Goal: Information Seeking & Learning: Learn about a topic

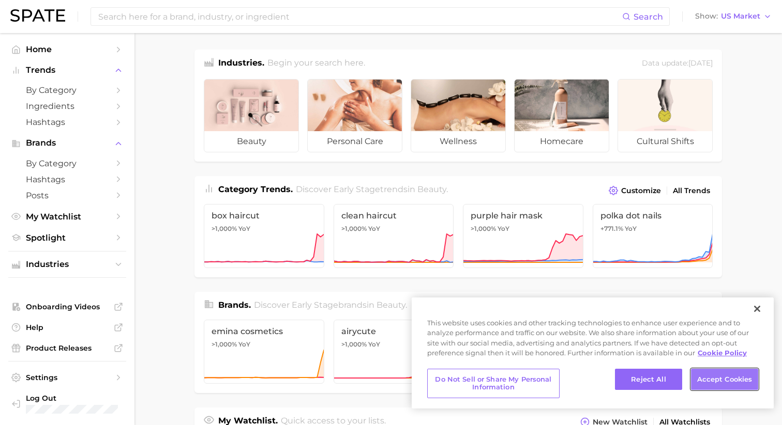
click at [721, 382] on button "Accept Cookies" at bounding box center [724, 380] width 67 height 22
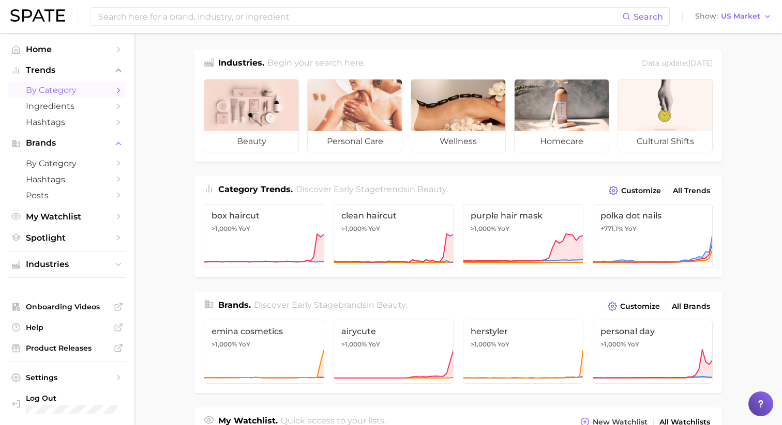
click at [64, 91] on span "by Category" at bounding box center [67, 90] width 83 height 10
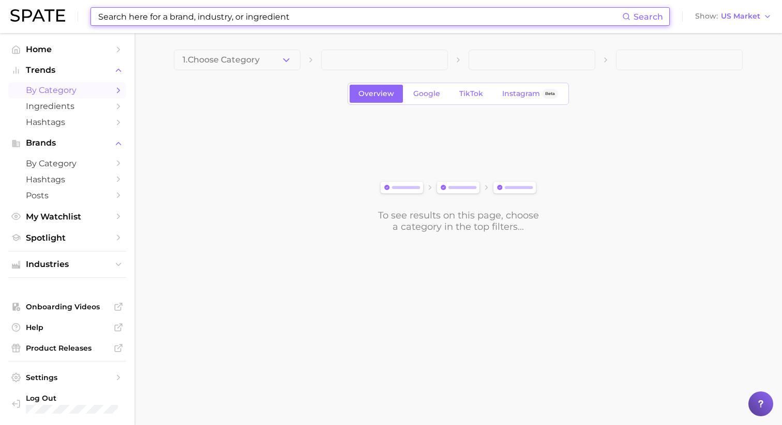
click at [162, 23] on input at bounding box center [359, 17] width 525 height 18
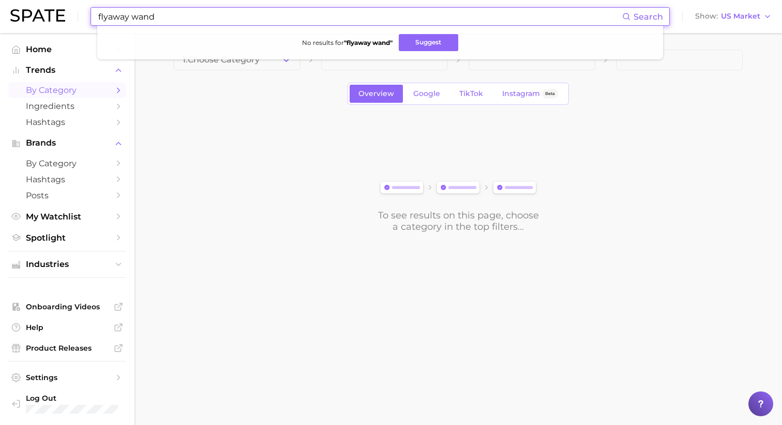
click at [133, 17] on input "flyaway wand" at bounding box center [359, 17] width 525 height 18
type input "flyawaywand"
click at [55, 109] on span "Ingredients" at bounding box center [67, 106] width 83 height 10
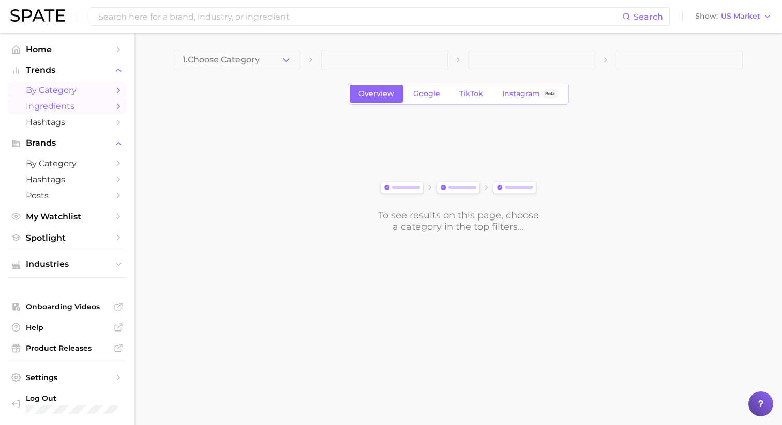
click at [55, 92] on span "by Category" at bounding box center [67, 90] width 83 height 10
click at [62, 180] on span "Hashtags" at bounding box center [67, 180] width 83 height 10
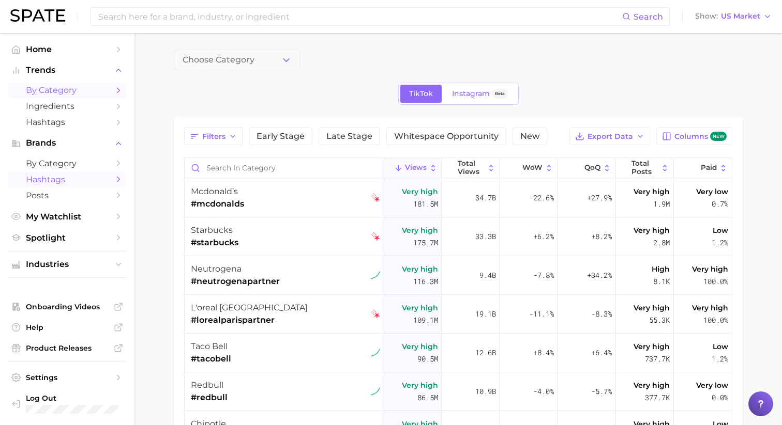
click at [53, 89] on span "by Category" at bounding box center [67, 90] width 83 height 10
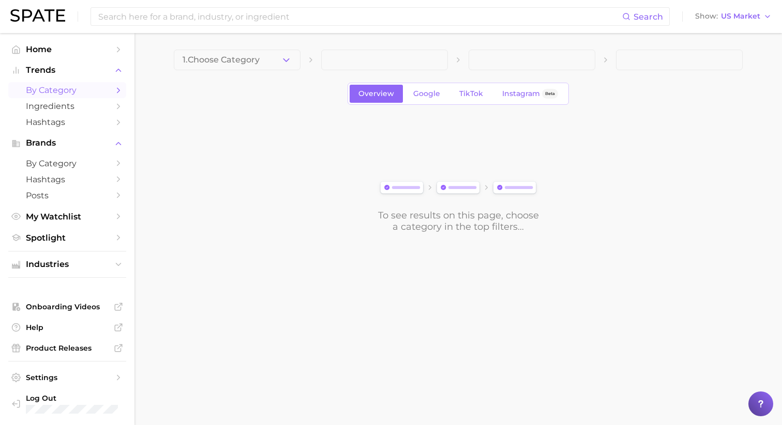
click at [117, 89] on polyline "Sidebar" at bounding box center [118, 90] width 3 height 5
click at [291, 61] on icon "button" at bounding box center [286, 60] width 11 height 11
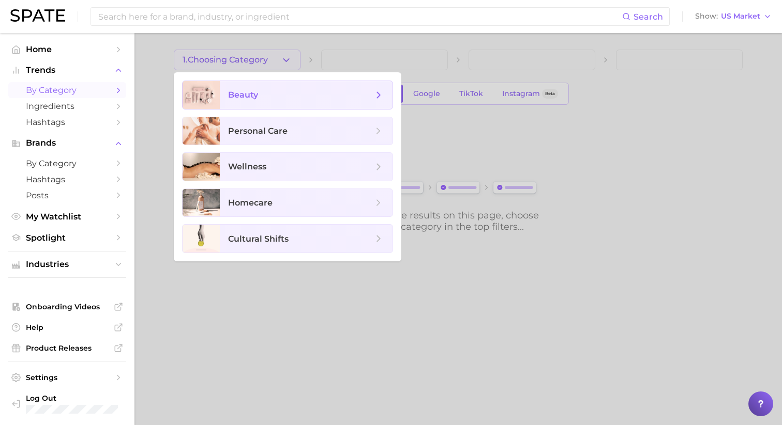
click at [289, 104] on span "beauty" at bounding box center [306, 95] width 173 height 28
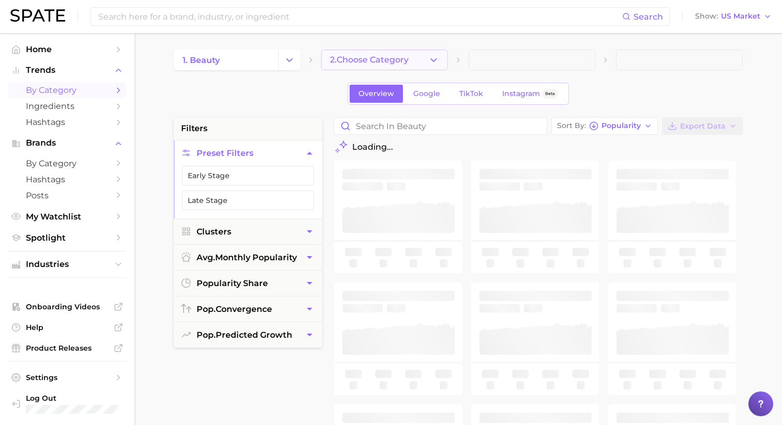
click at [381, 56] on span "2. Choose Category" at bounding box center [369, 59] width 79 height 9
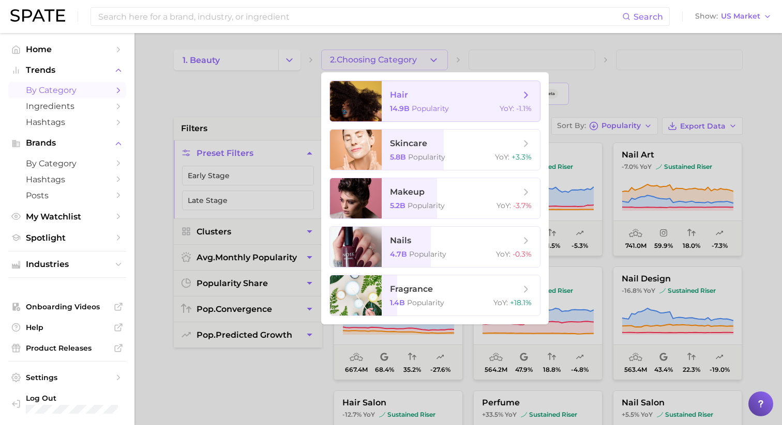
click at [458, 100] on span "hair" at bounding box center [455, 94] width 130 height 11
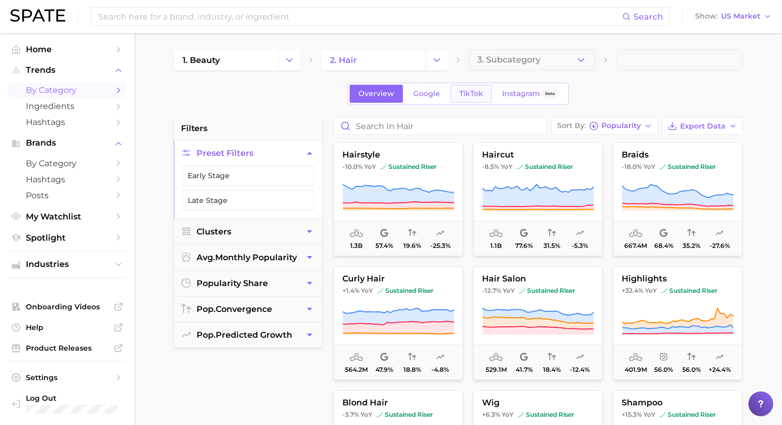
click at [484, 94] on link "TikTok" at bounding box center [470, 94] width 41 height 18
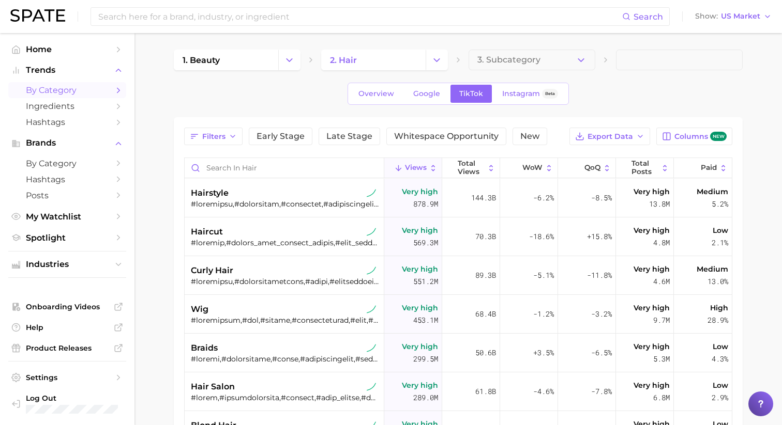
click at [657, 63] on span at bounding box center [679, 60] width 127 height 21
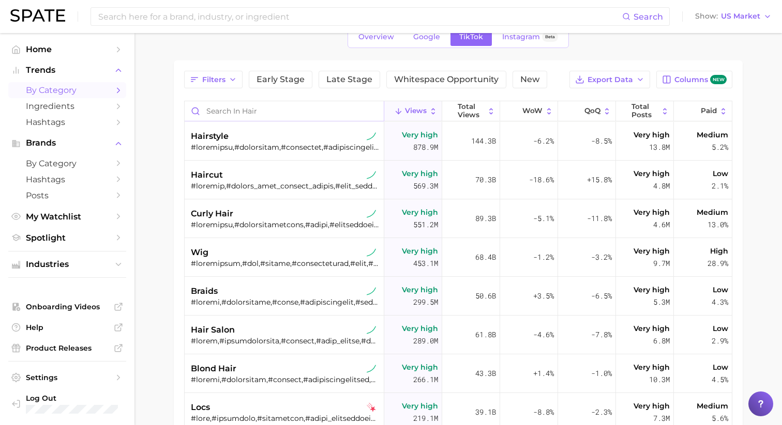
click at [263, 110] on input "Search in hair" at bounding box center [284, 111] width 199 height 20
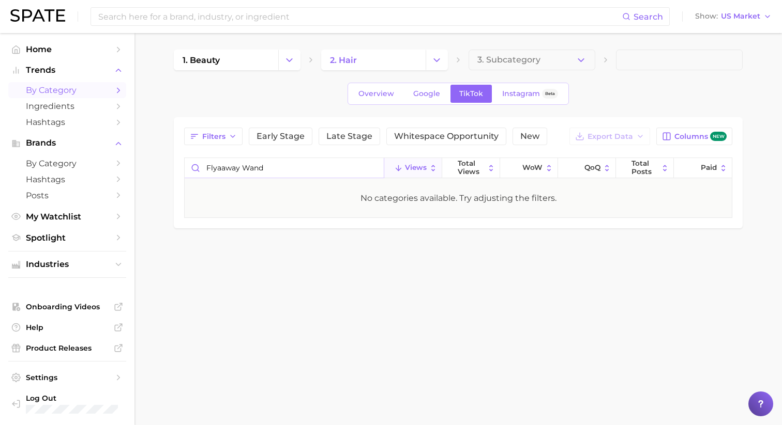
drag, startPoint x: 298, startPoint y: 166, endPoint x: 218, endPoint y: 164, distance: 80.2
click at [219, 164] on input "flyaaway wand" at bounding box center [284, 168] width 199 height 20
click at [224, 169] on input "flyaaway wand" at bounding box center [284, 168] width 199 height 20
type input "flyaway wand"
drag, startPoint x: 261, startPoint y: 167, endPoint x: 196, endPoint y: 167, distance: 64.6
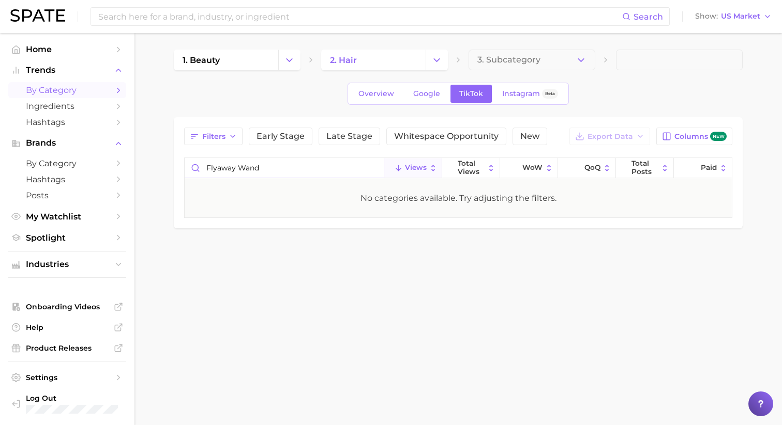
click at [197, 167] on input "flyaway wand" at bounding box center [284, 168] width 199 height 20
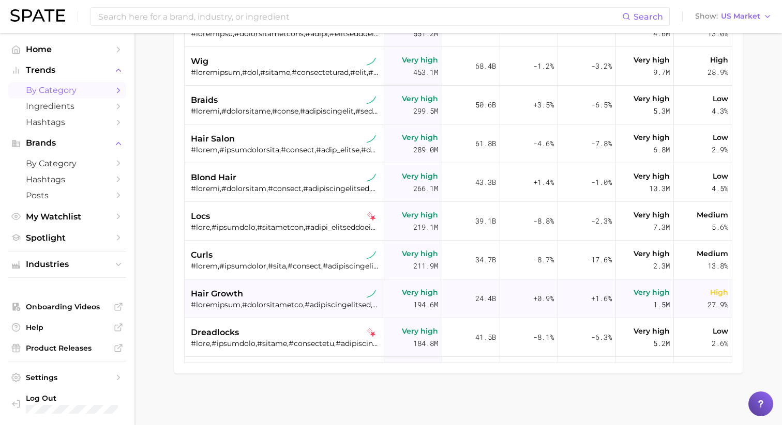
scroll to position [35, 0]
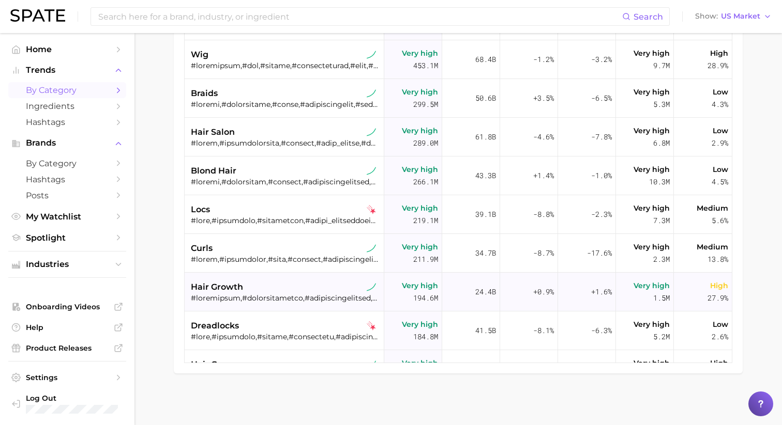
click at [301, 303] on div "hair growth" at bounding box center [285, 292] width 189 height 39
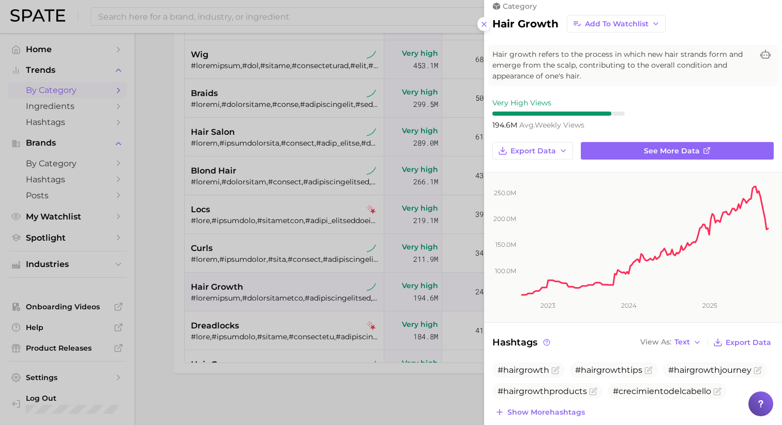
scroll to position [17, 0]
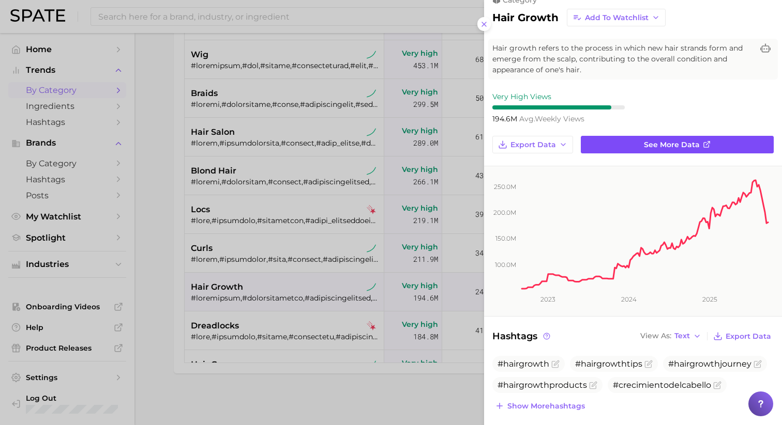
click at [648, 141] on span "See more data" at bounding box center [672, 145] width 56 height 9
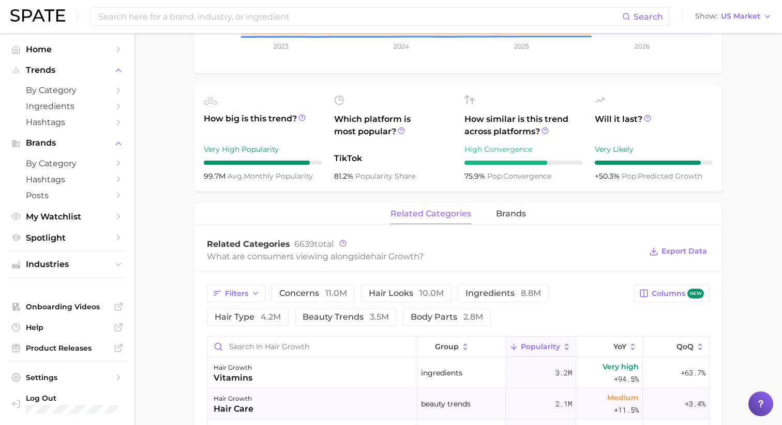
scroll to position [333, 0]
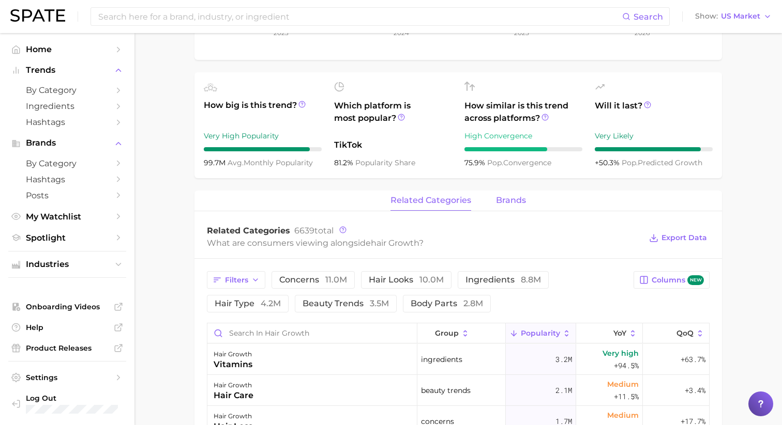
click at [512, 204] on span "brands" at bounding box center [511, 200] width 30 height 9
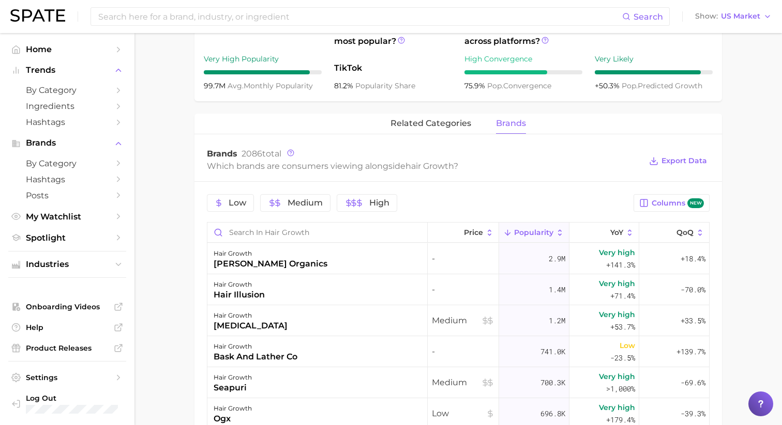
scroll to position [324, 0]
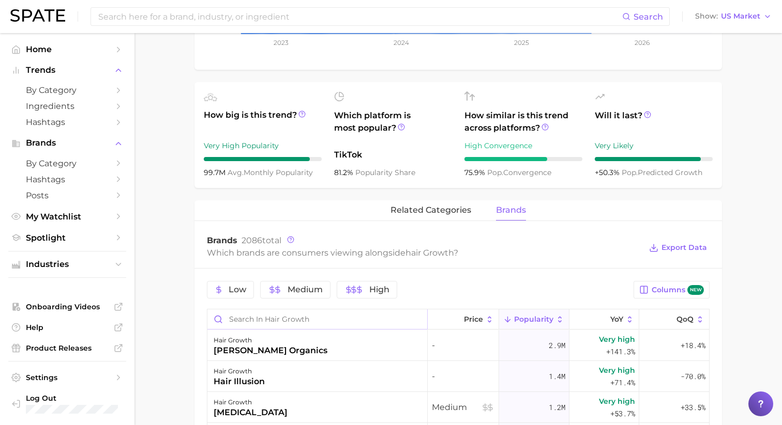
click at [308, 320] on input "Search in hair growth" at bounding box center [317, 320] width 220 height 20
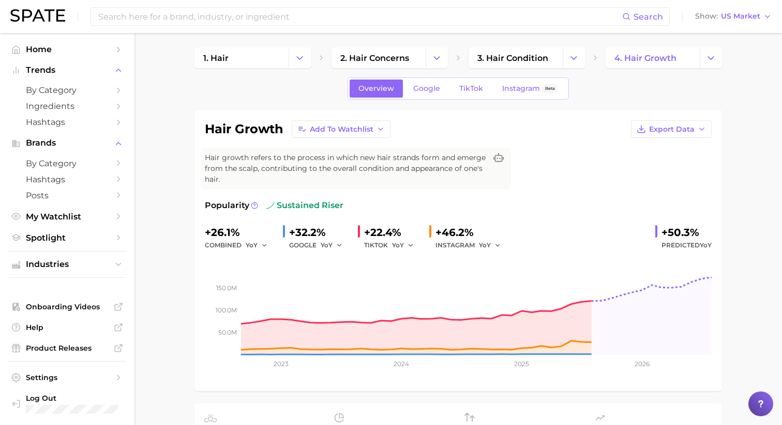
scroll to position [0, 0]
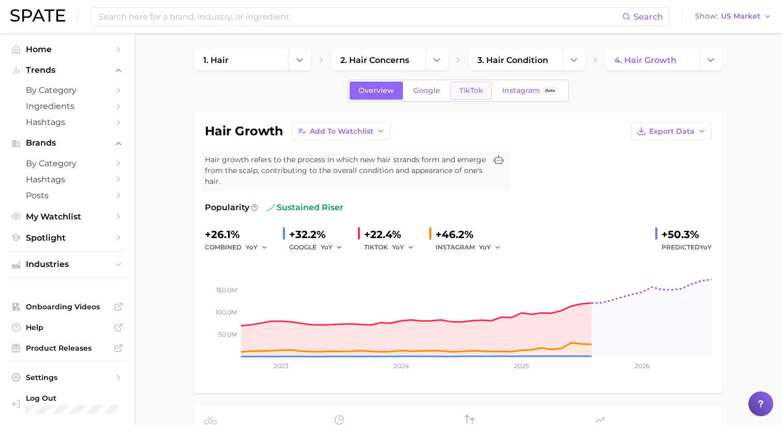
type input "bondi"
click at [466, 89] on span "TikTok" at bounding box center [471, 90] width 24 height 9
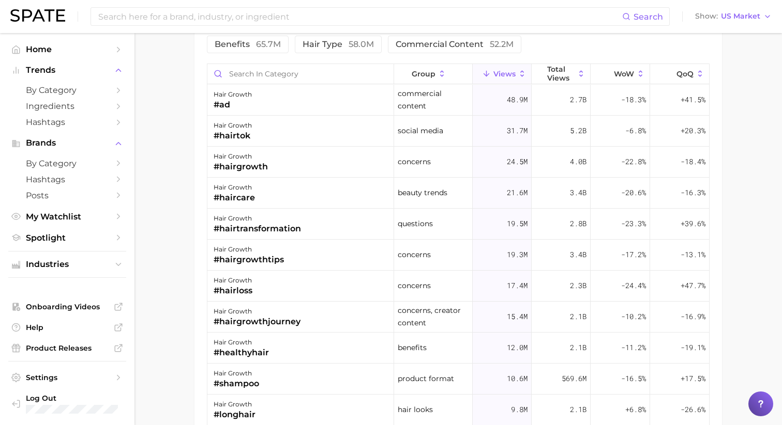
scroll to position [941, 0]
click at [261, 163] on div "#hairgrowth" at bounding box center [240, 165] width 54 height 12
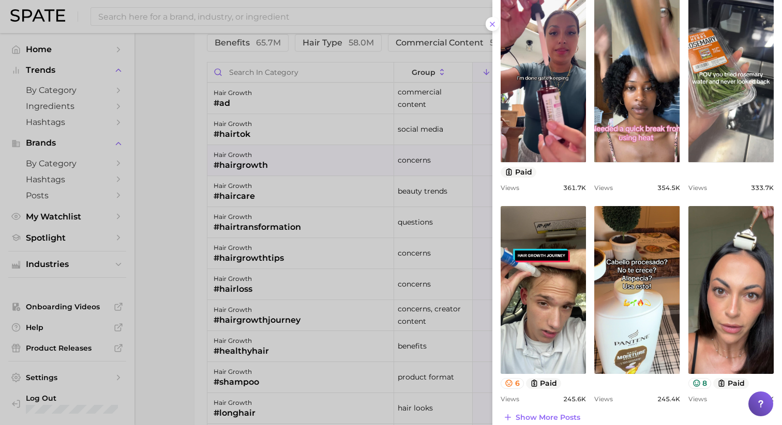
scroll to position [0, 0]
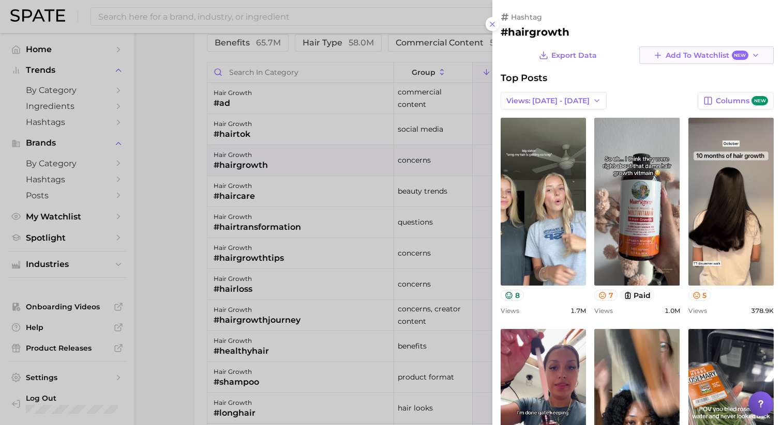
click at [700, 56] on span "Add to Watchlist New" at bounding box center [706, 56] width 82 height 10
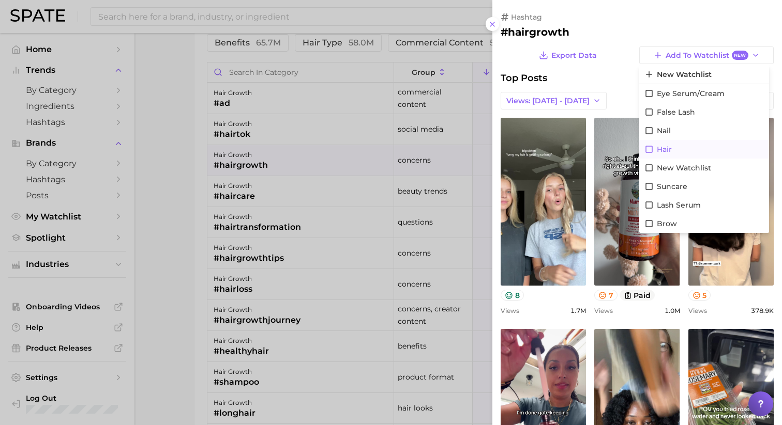
click at [652, 148] on icon at bounding box center [648, 149] width 7 height 7
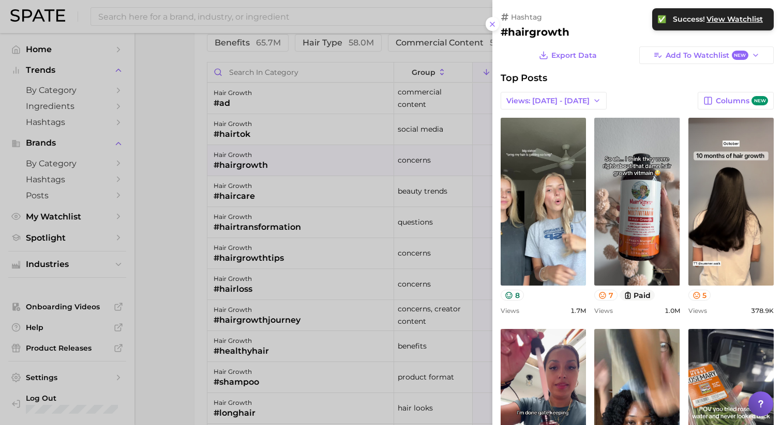
click at [614, 39] on div "hashtag #hairgrowth Export Data Add to Watchlist New Top Posts Views: [DATE] - …" at bounding box center [636, 386] width 289 height 772
click at [495, 25] on icon at bounding box center [492, 24] width 8 height 8
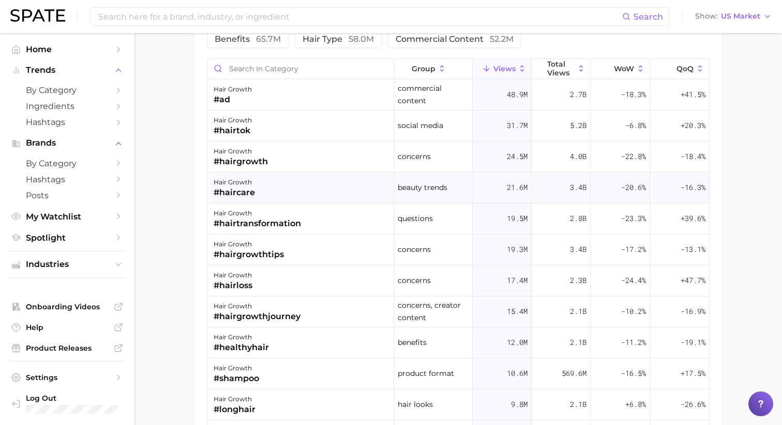
click at [266, 186] on div "hair growth #haircare" at bounding box center [300, 188] width 187 height 31
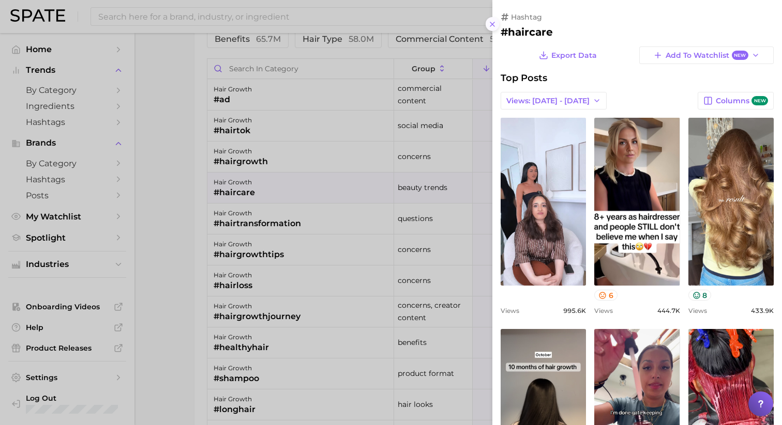
click at [494, 25] on icon at bounding box center [492, 24] width 8 height 8
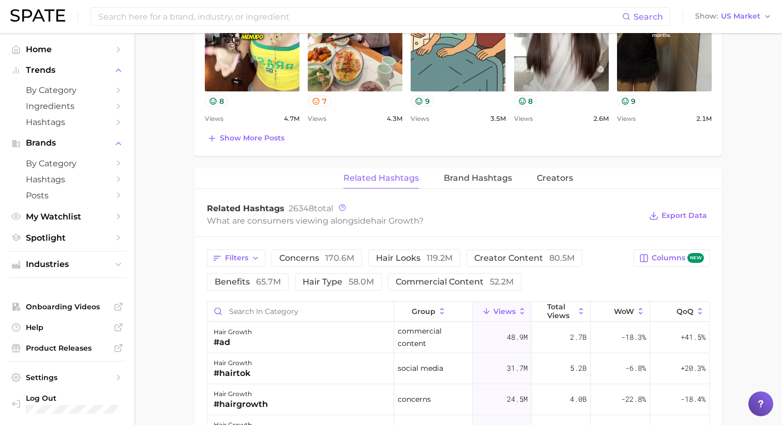
scroll to position [698, 0]
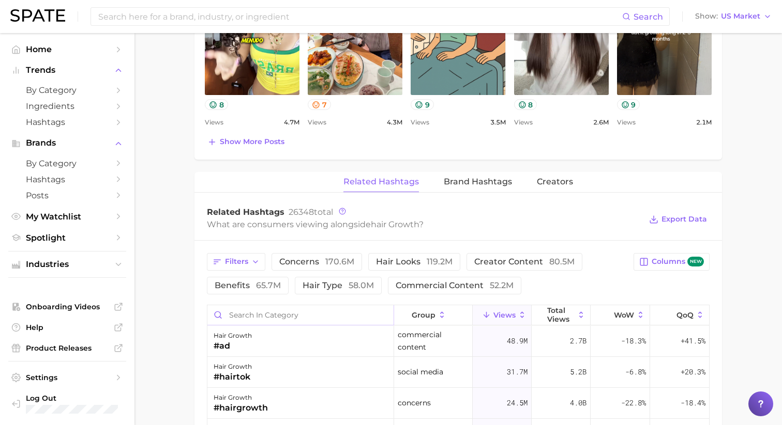
click at [274, 317] on input "Search in category" at bounding box center [300, 315] width 186 height 20
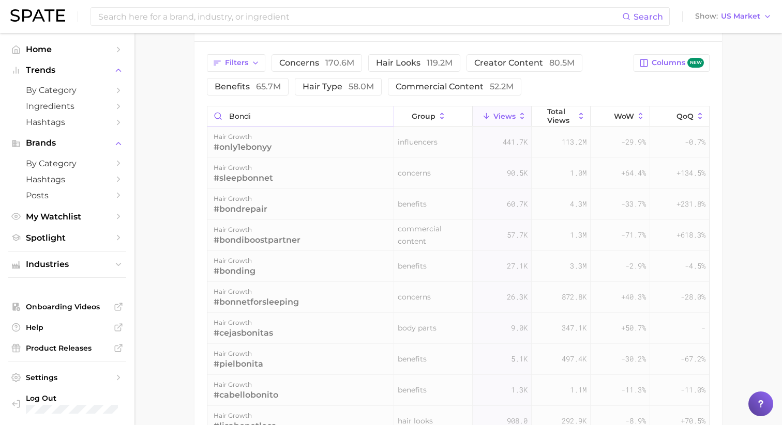
scroll to position [855, 0]
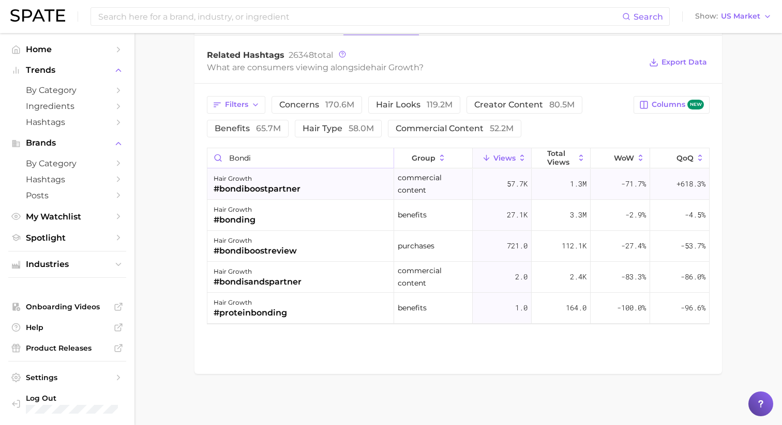
type input "bondi"
click at [269, 186] on div "#bondiboostpartner" at bounding box center [256, 189] width 87 height 12
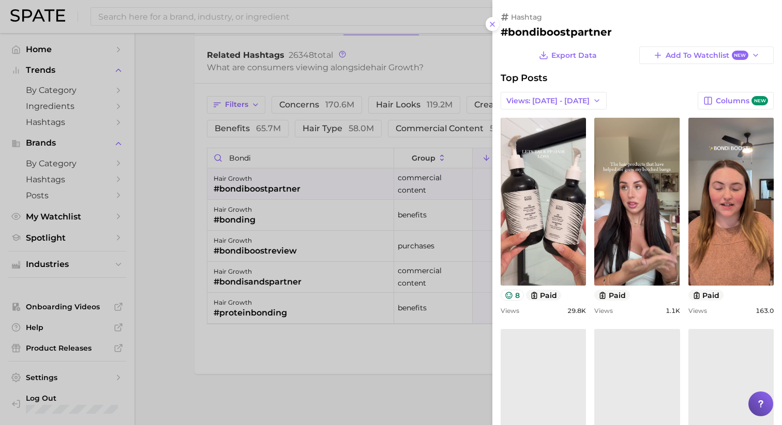
scroll to position [0, 0]
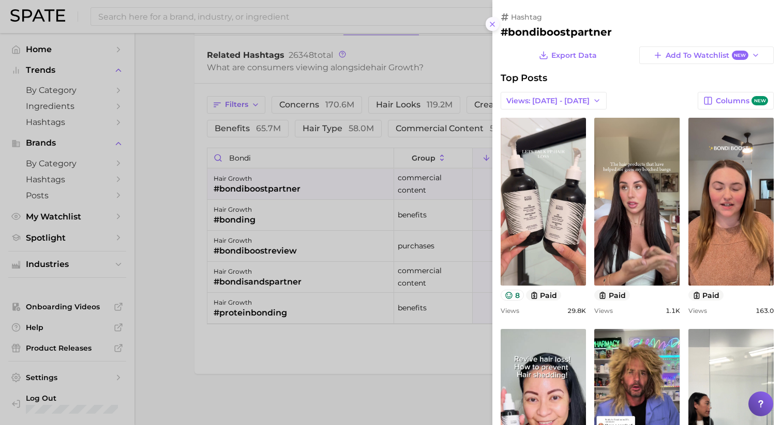
click at [491, 28] on button at bounding box center [492, 24] width 14 height 14
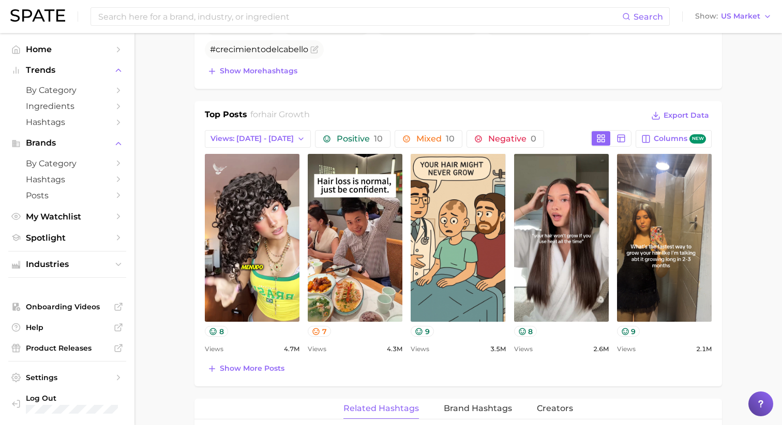
scroll to position [572, 0]
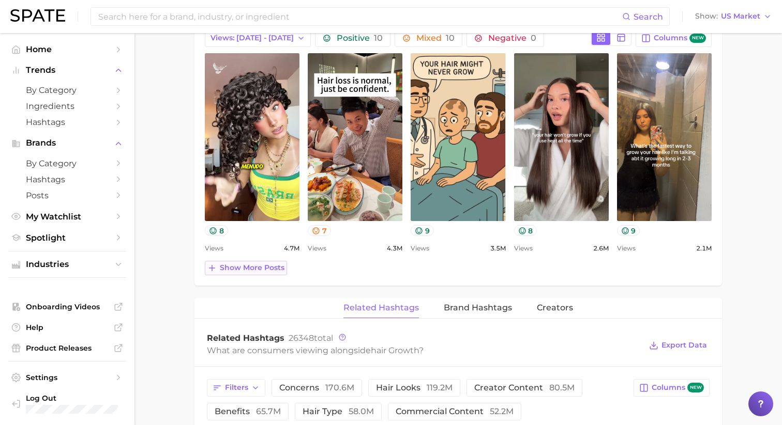
click at [259, 267] on span "Show more posts" at bounding box center [252, 268] width 65 height 9
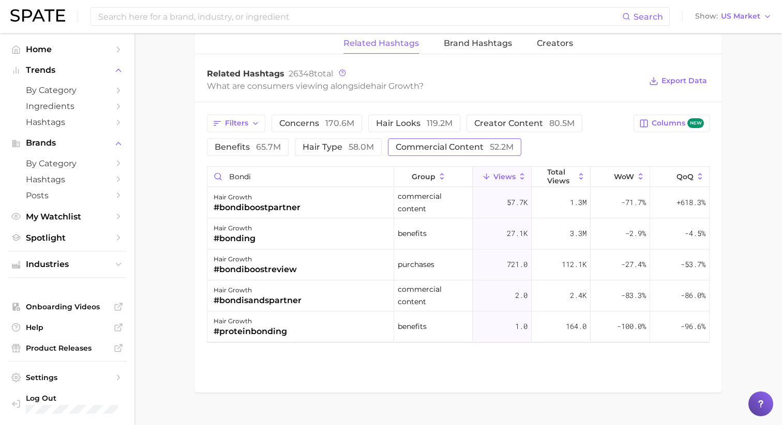
scroll to position [1043, 0]
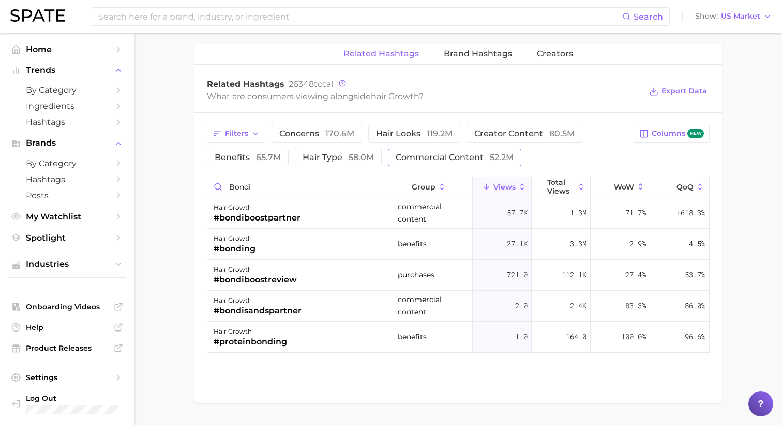
click at [470, 157] on span "commercial content 52.2m" at bounding box center [454, 158] width 118 height 8
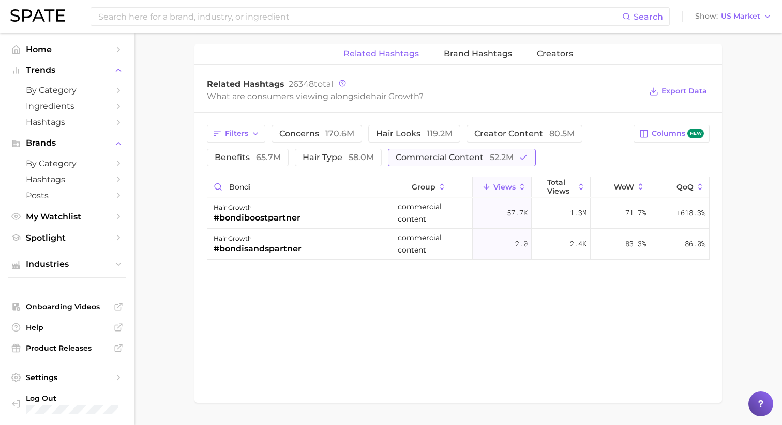
click at [453, 157] on span "commercial content 52.2m" at bounding box center [454, 158] width 118 height 8
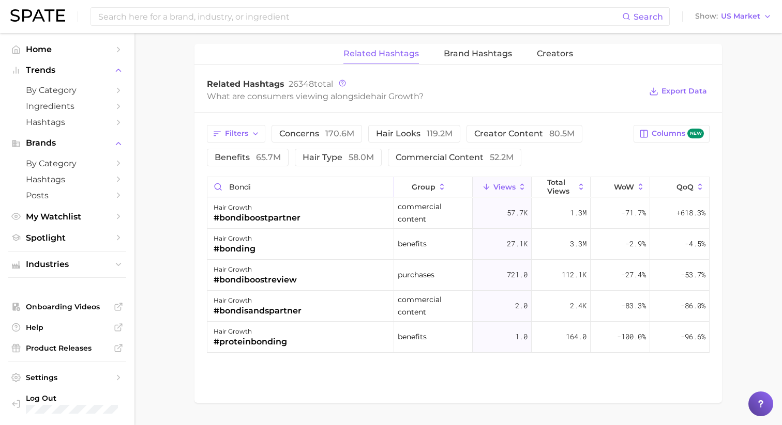
drag, startPoint x: 265, startPoint y: 186, endPoint x: 195, endPoint y: 186, distance: 69.8
click at [196, 186] on div "Filters concerns 170.6m hair looks 119.2m creator content 80.5m benefits 65.7m …" at bounding box center [457, 239] width 527 height 253
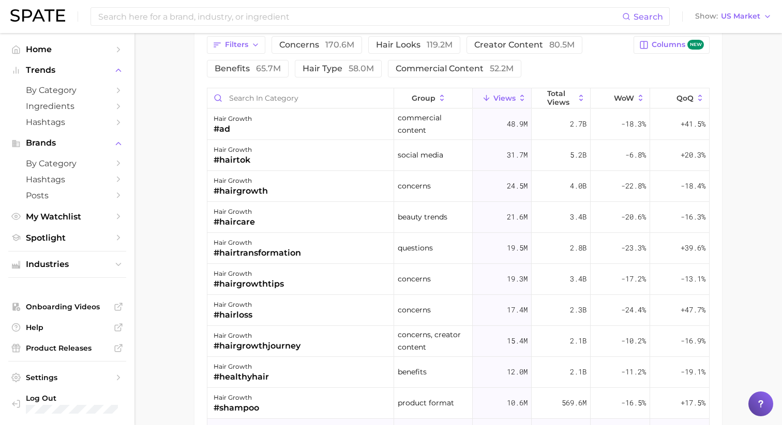
scroll to position [1170, 0]
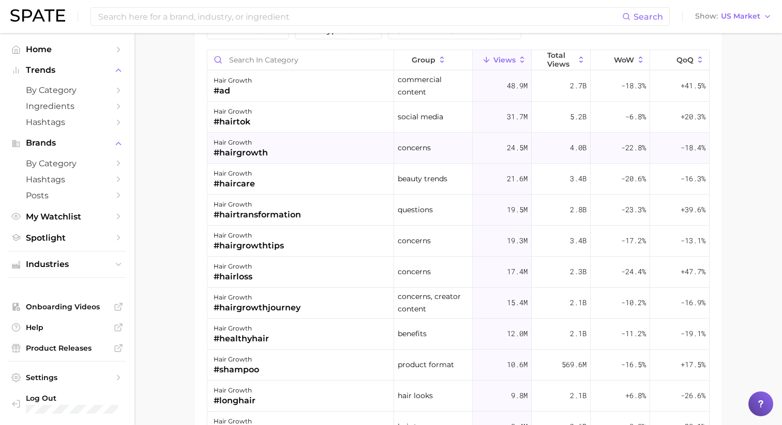
click at [362, 141] on div "hair growth #hairgrowth" at bounding box center [300, 148] width 187 height 31
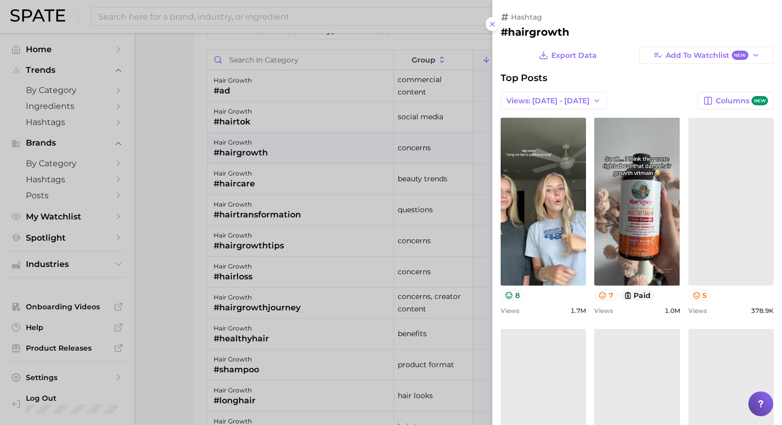
scroll to position [0, 0]
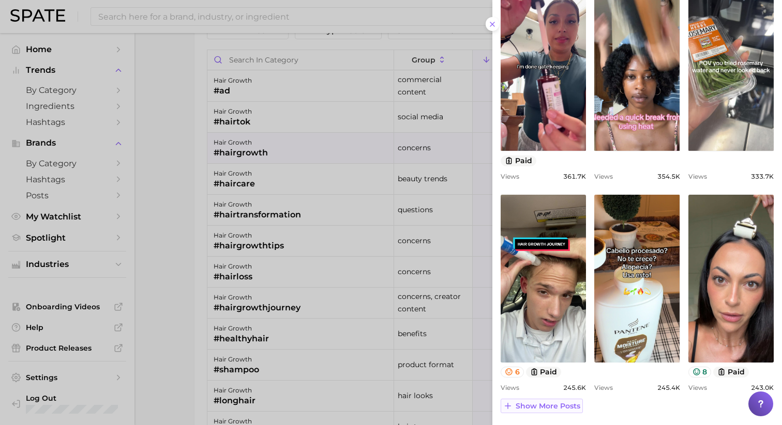
click at [530, 407] on span "Show more posts" at bounding box center [547, 406] width 65 height 9
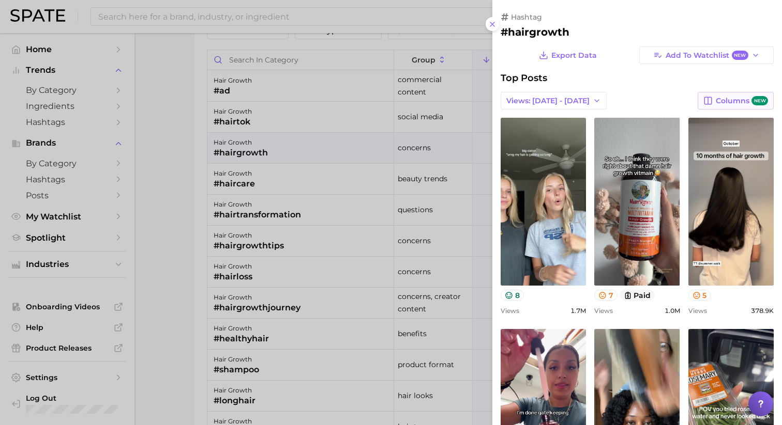
click at [721, 101] on span "Columns new" at bounding box center [741, 101] width 52 height 10
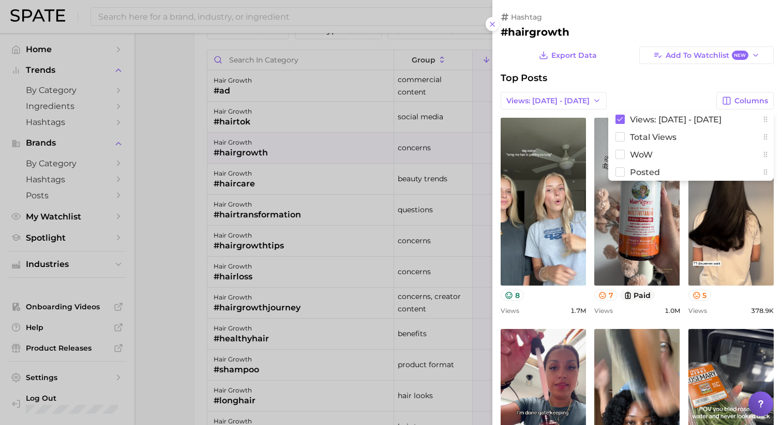
click at [668, 72] on div "Top Posts" at bounding box center [636, 77] width 273 height 11
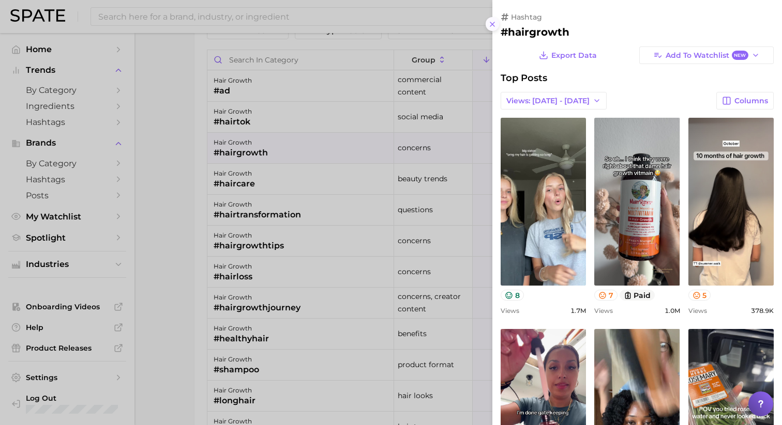
click at [491, 20] on icon at bounding box center [492, 24] width 8 height 8
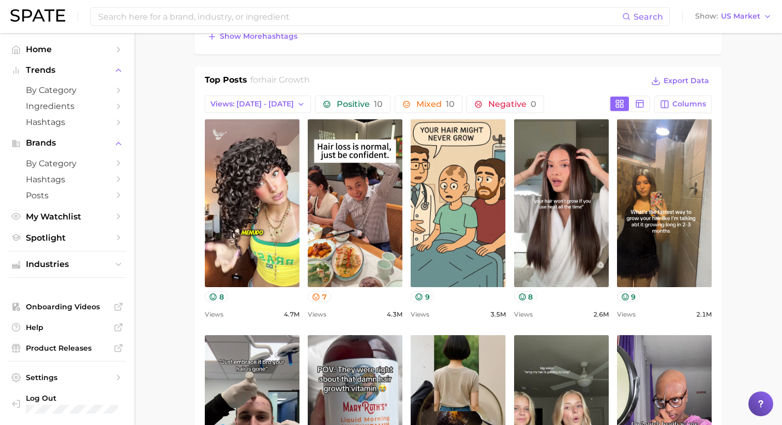
scroll to position [85, 0]
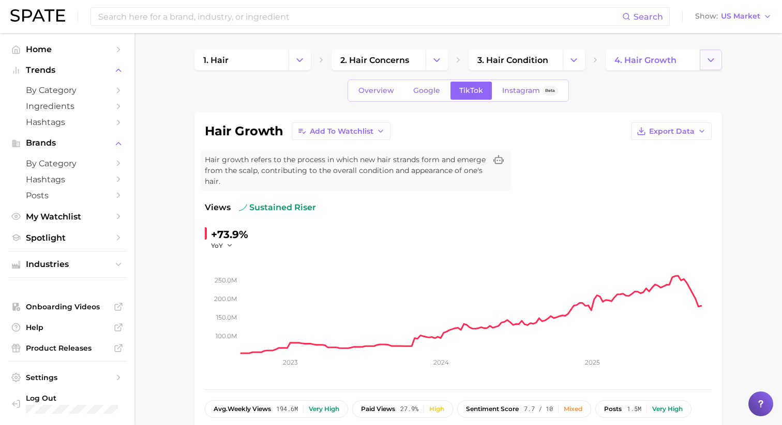
click at [709, 62] on icon "Change Category" at bounding box center [710, 60] width 11 height 11
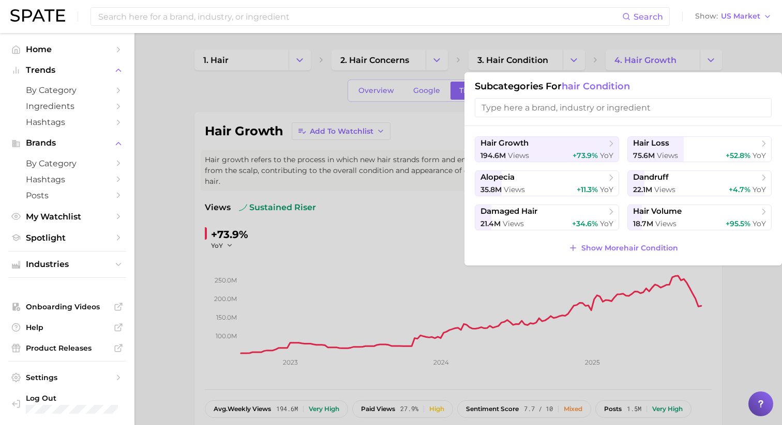
click at [629, 109] on input "search" at bounding box center [622, 107] width 297 height 19
click at [559, 151] on div "194.6m views +73.9% YoY" at bounding box center [546, 156] width 133 height 10
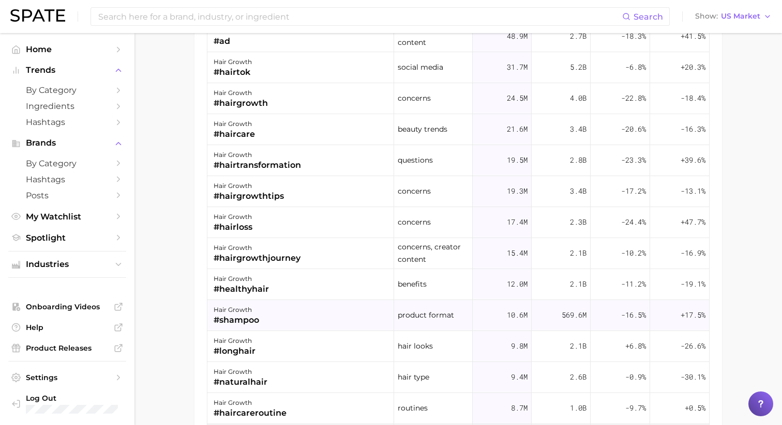
scroll to position [1217, 0]
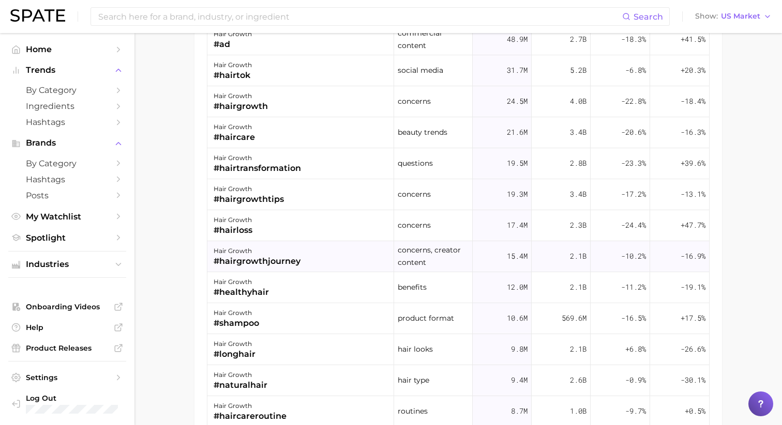
click at [303, 262] on div "hair growth #hairgrowthjourney" at bounding box center [300, 256] width 187 height 31
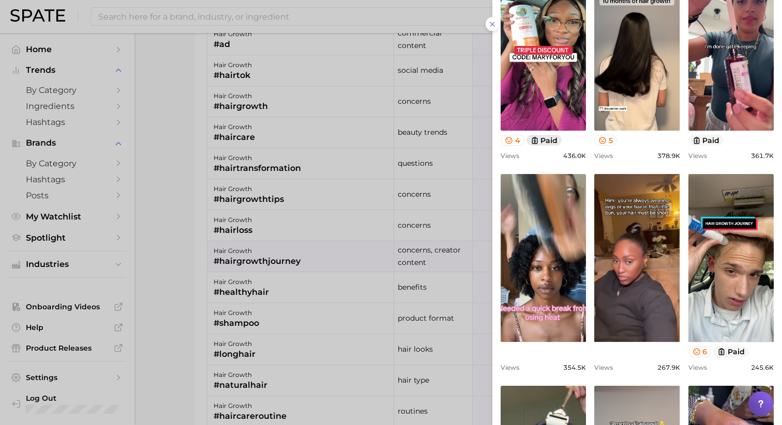
scroll to position [346, 0]
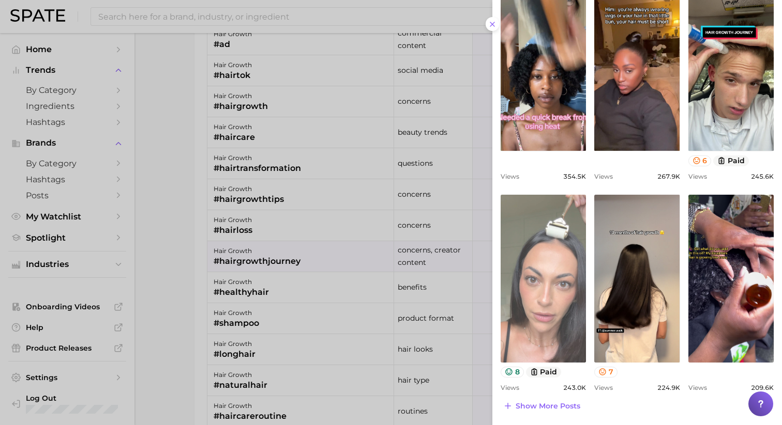
click at [536, 273] on link "view post on TikTok" at bounding box center [542, 279] width 85 height 168
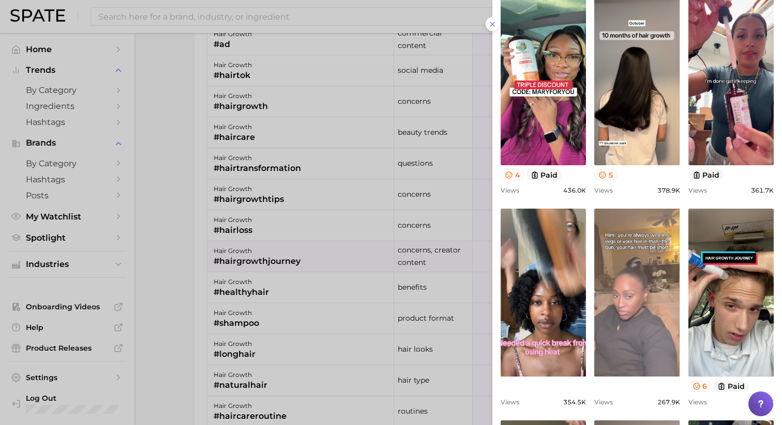
scroll to position [0, 0]
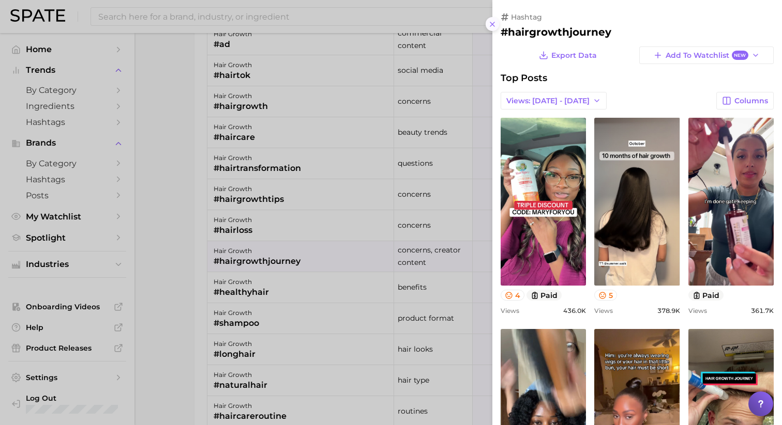
click at [492, 20] on icon at bounding box center [492, 24] width 8 height 8
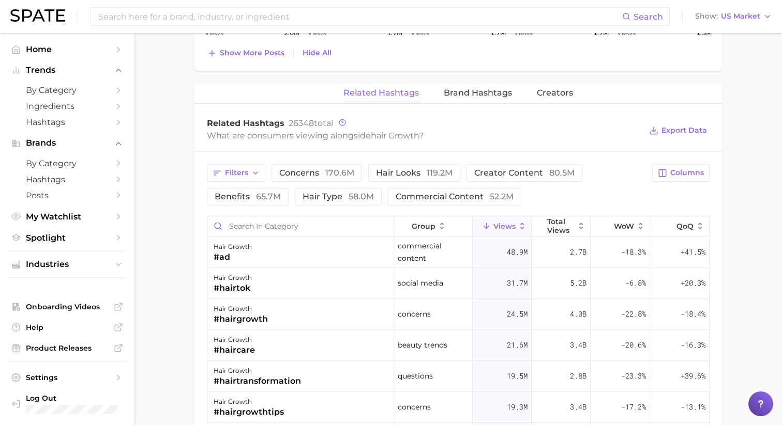
scroll to position [1004, 0]
click at [467, 94] on span "Brand Hashtags" at bounding box center [477, 92] width 68 height 9
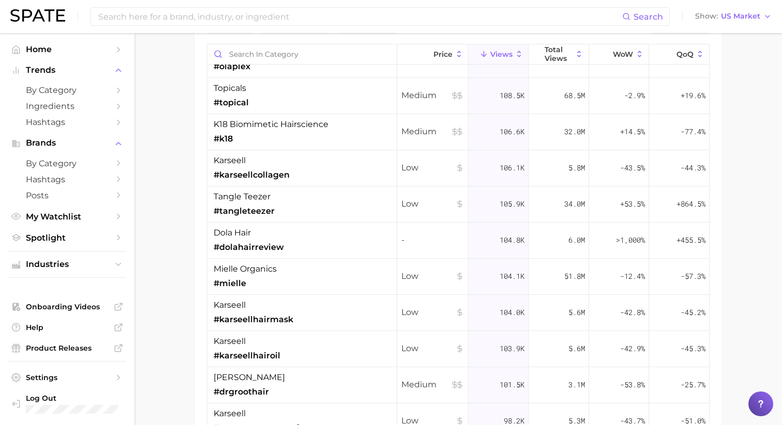
scroll to position [1941, 0]
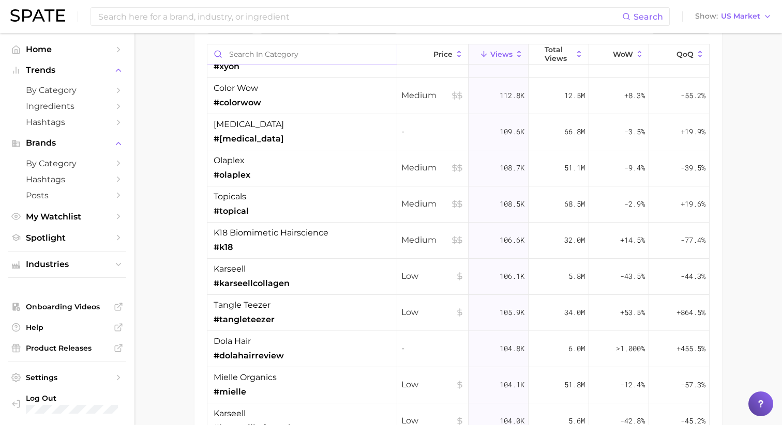
click at [296, 57] on input "Search in category" at bounding box center [301, 54] width 189 height 20
type input "bon"
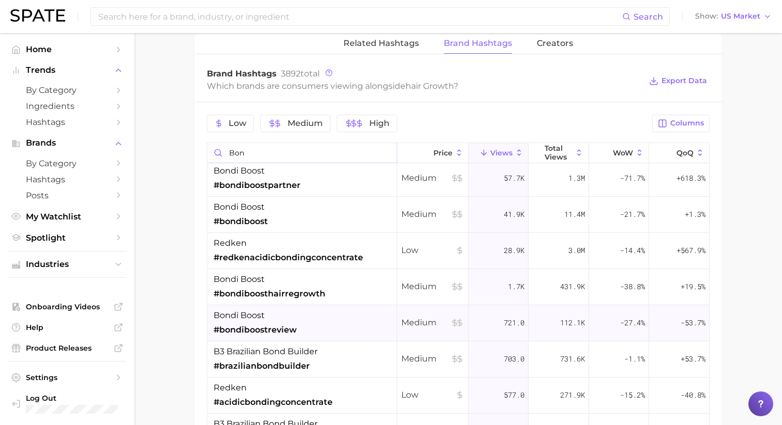
scroll to position [0, 0]
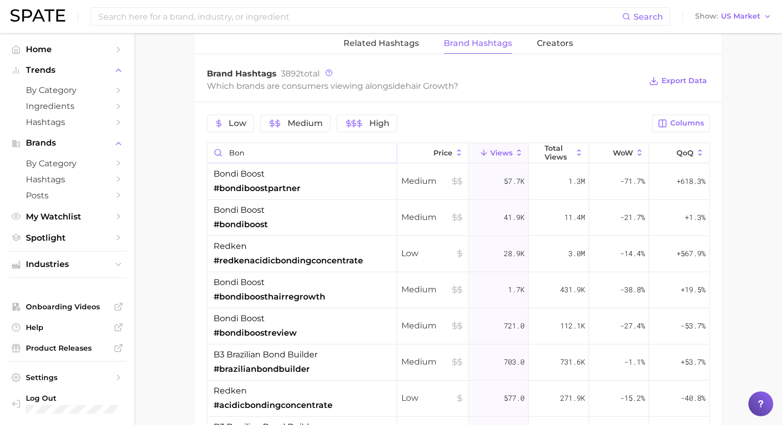
click at [386, 152] on input "bon" at bounding box center [301, 153] width 189 height 20
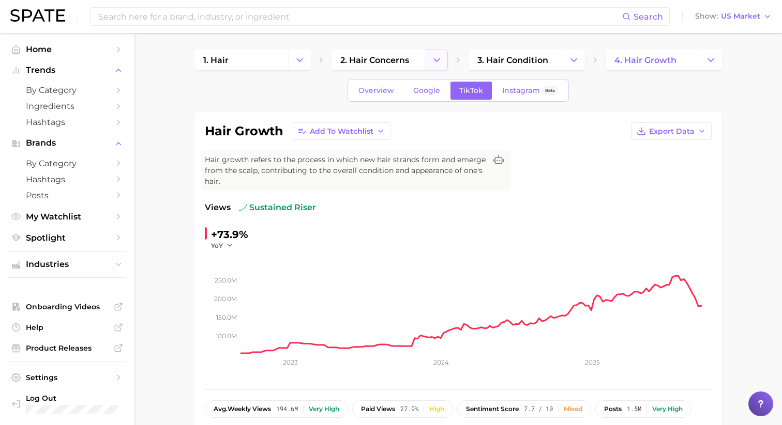
click at [436, 59] on icon "Change Category" at bounding box center [436, 60] width 11 height 11
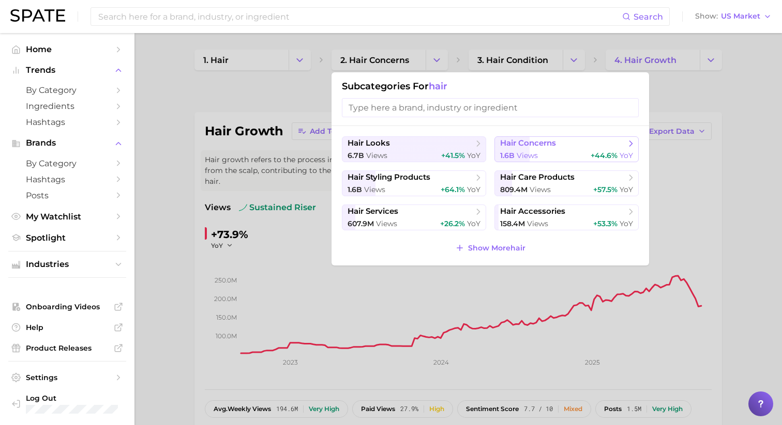
click at [543, 148] on span "hair concerns" at bounding box center [528, 144] width 56 height 10
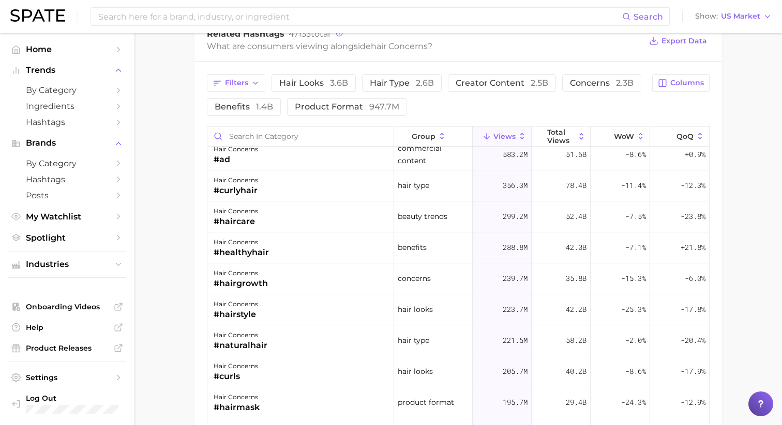
scroll to position [62, 0]
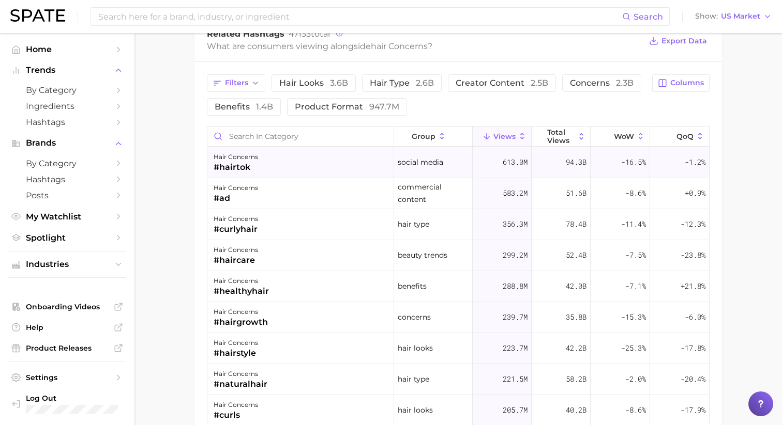
click at [243, 167] on div "#hairtok" at bounding box center [235, 167] width 44 height 12
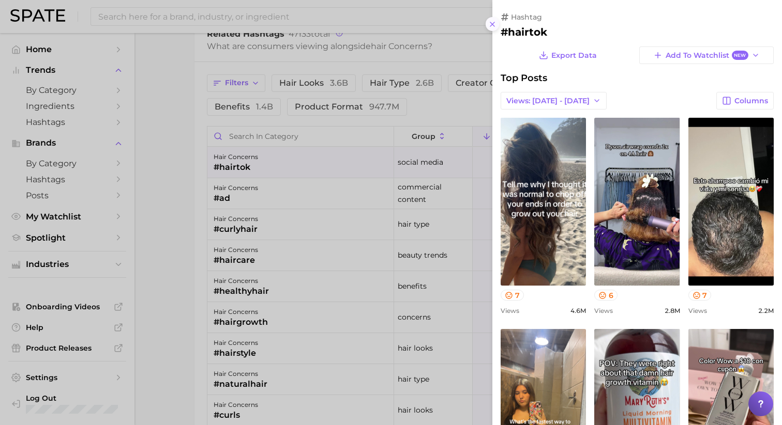
click at [492, 24] on line at bounding box center [492, 24] width 4 height 4
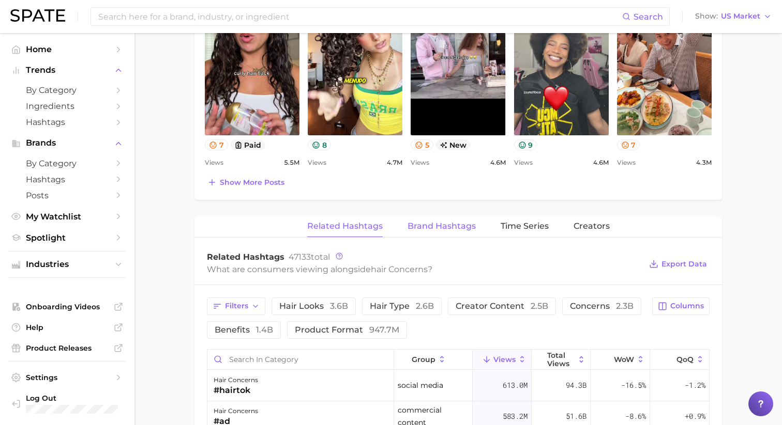
click at [431, 229] on span "Brand Hashtags" at bounding box center [441, 226] width 68 height 9
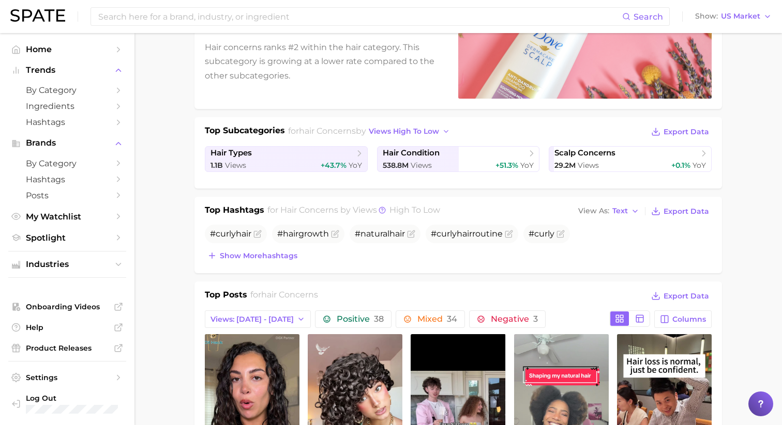
scroll to position [0, 0]
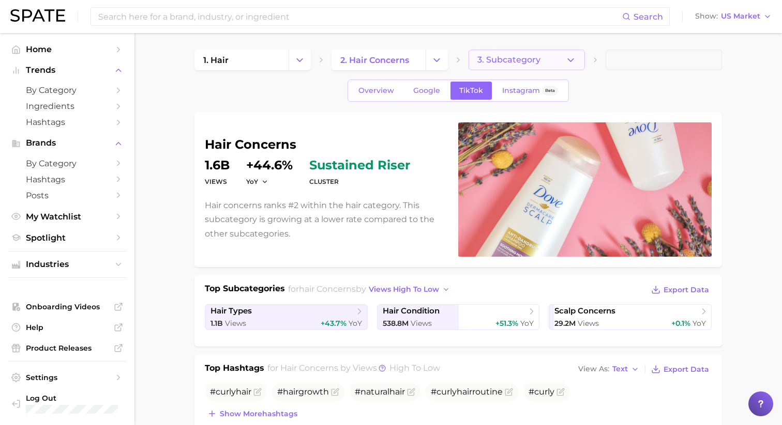
click at [564, 58] on button "3. Subcategory" at bounding box center [526, 60] width 116 height 21
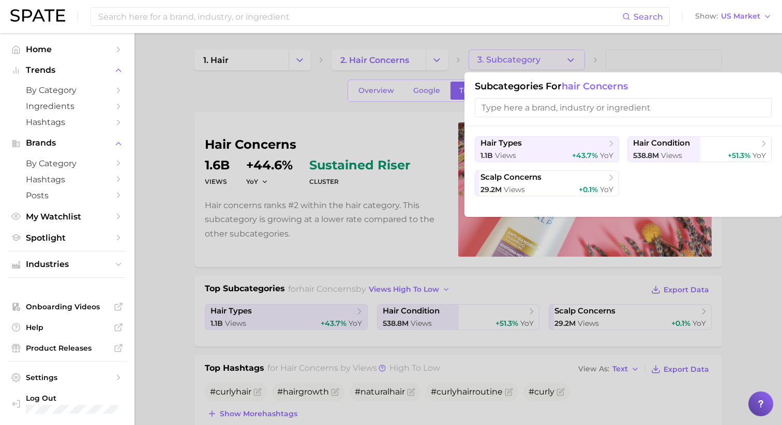
click at [257, 115] on div at bounding box center [391, 212] width 782 height 425
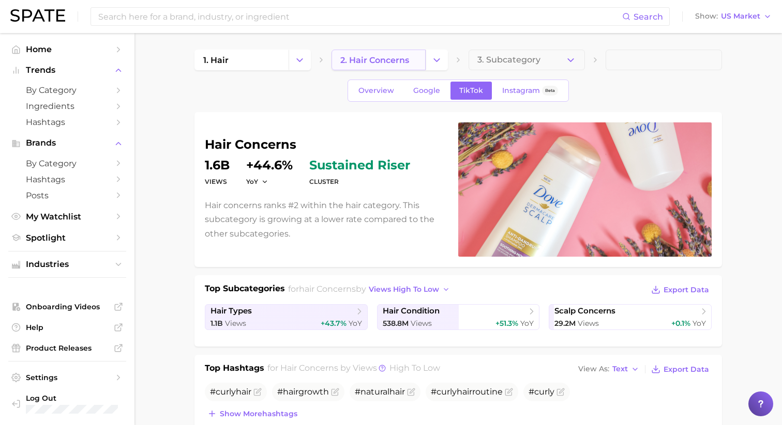
click at [378, 60] on span "2. hair concerns" at bounding box center [374, 60] width 69 height 10
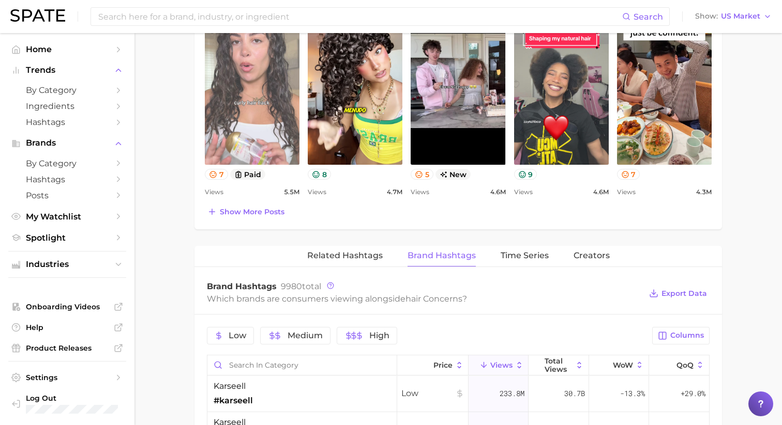
scroll to position [562, 0]
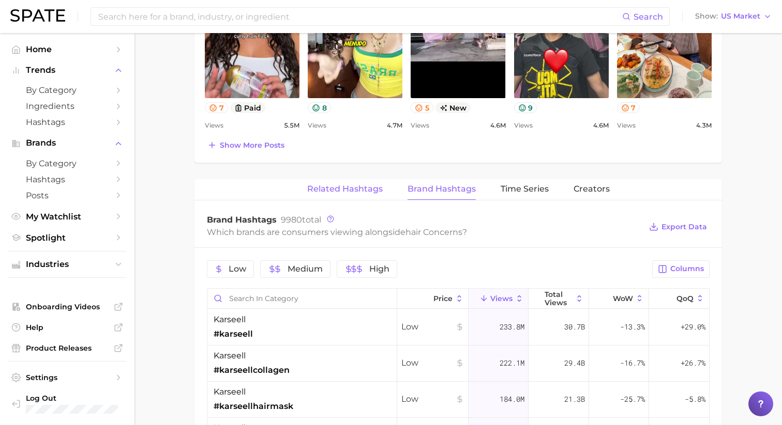
click at [346, 190] on span "Related Hashtags" at bounding box center [344, 189] width 75 height 9
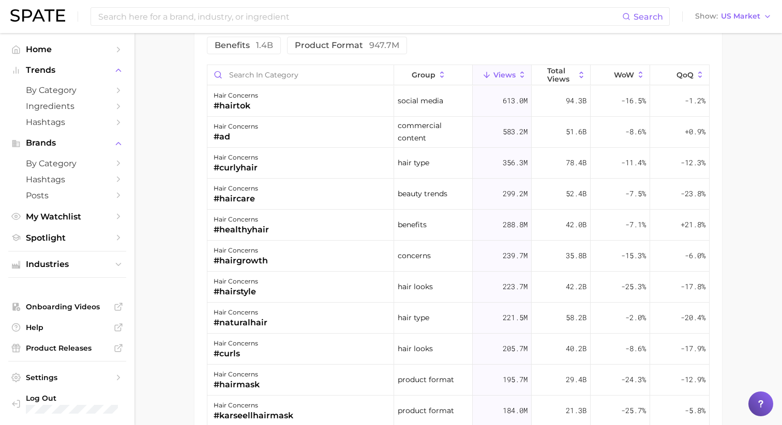
scroll to position [809, 0]
click at [251, 218] on div "hair concerns" at bounding box center [240, 220] width 55 height 12
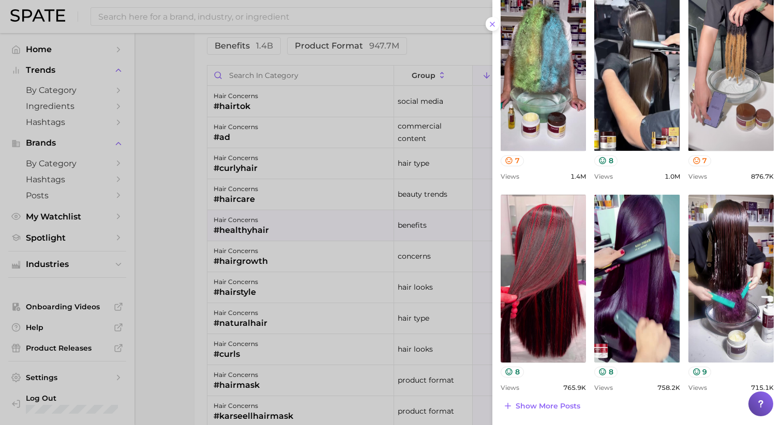
scroll to position [26, 0]
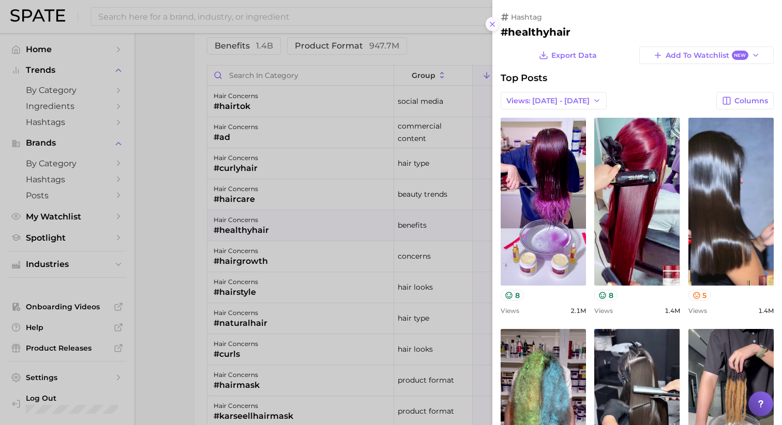
click at [494, 29] on button at bounding box center [492, 24] width 14 height 14
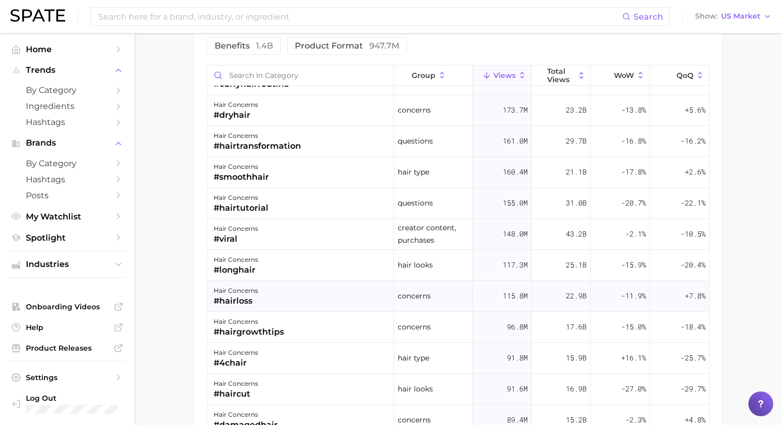
click at [285, 290] on div "hair concerns #hairloss" at bounding box center [300, 296] width 187 height 31
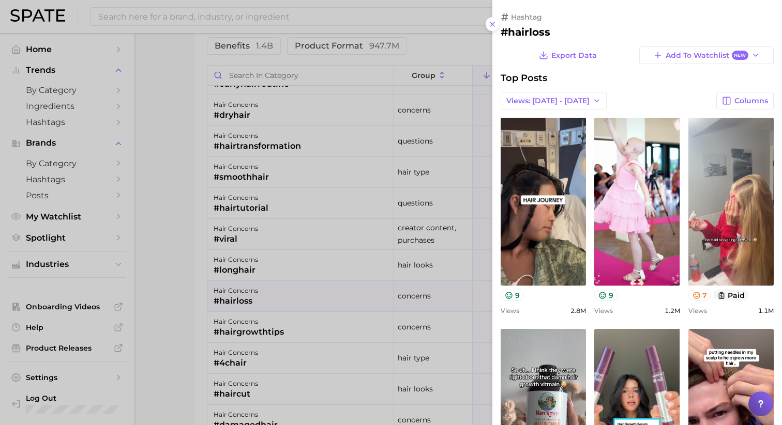
click at [271, 299] on div at bounding box center [391, 212] width 782 height 425
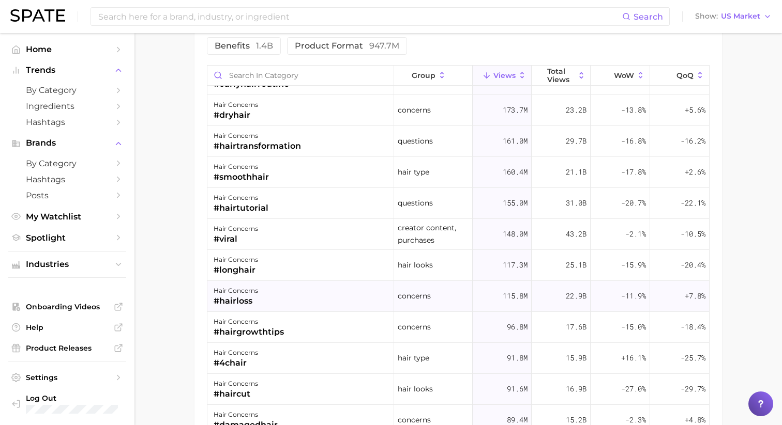
click at [305, 298] on div "hair concerns #hairloss" at bounding box center [300, 296] width 187 height 31
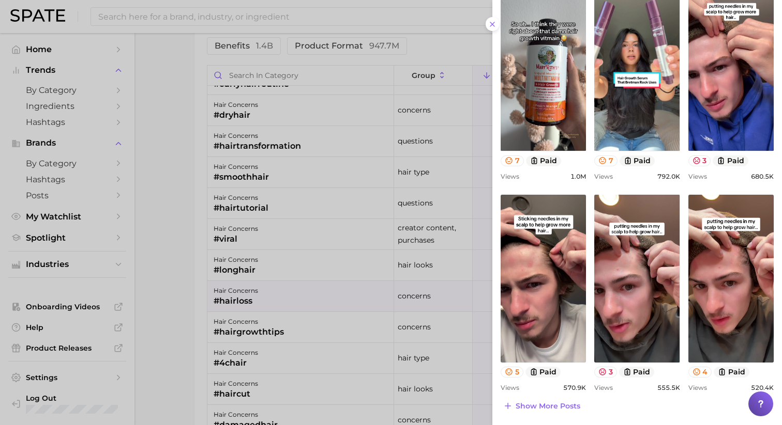
click at [312, 313] on div at bounding box center [391, 212] width 782 height 425
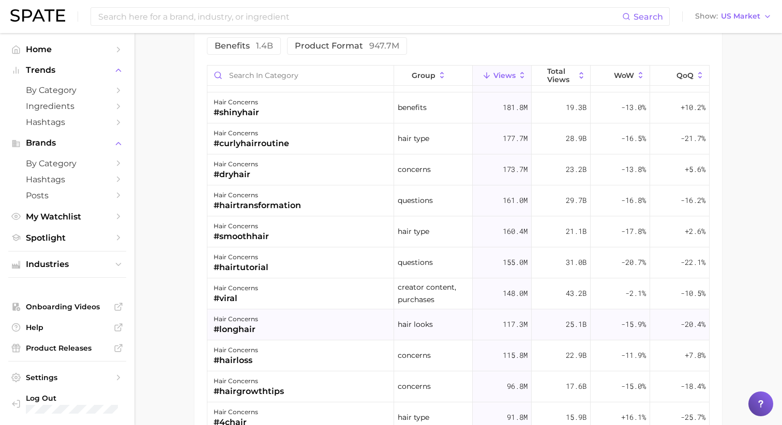
click at [268, 325] on div "hair concerns #longhair" at bounding box center [300, 325] width 187 height 31
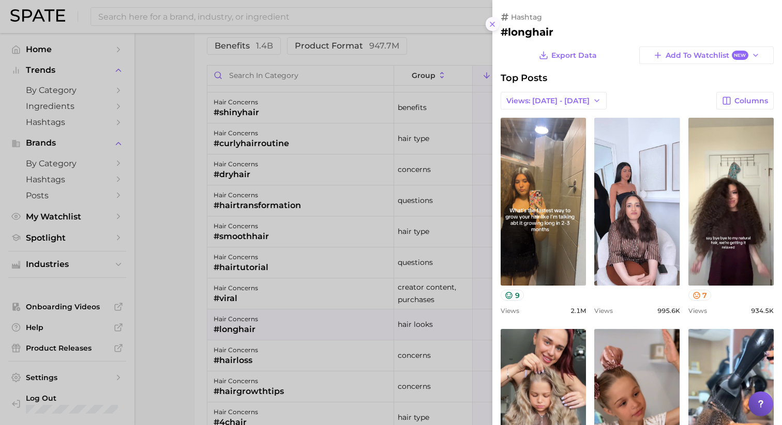
click at [490, 25] on icon at bounding box center [492, 24] width 8 height 8
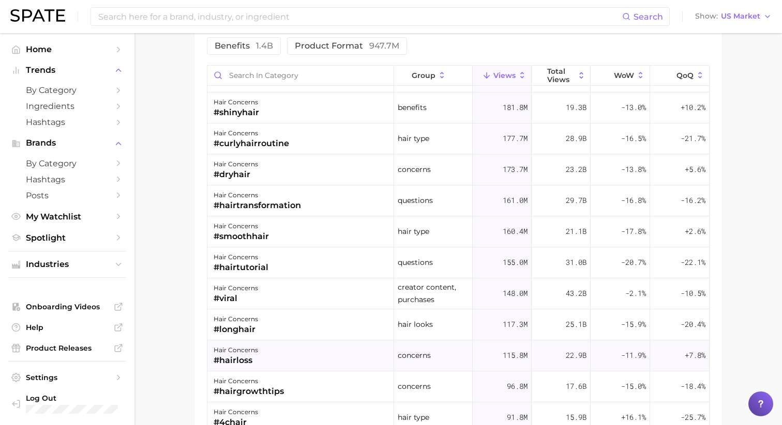
click at [257, 354] on div "hair concerns" at bounding box center [235, 350] width 44 height 12
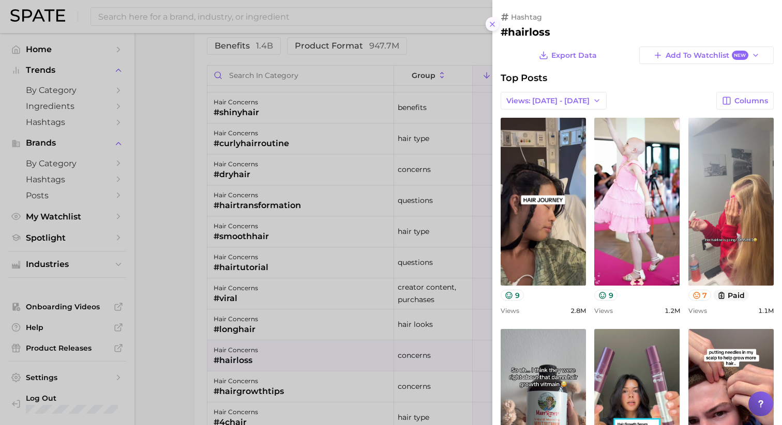
click at [490, 23] on icon at bounding box center [492, 24] width 8 height 8
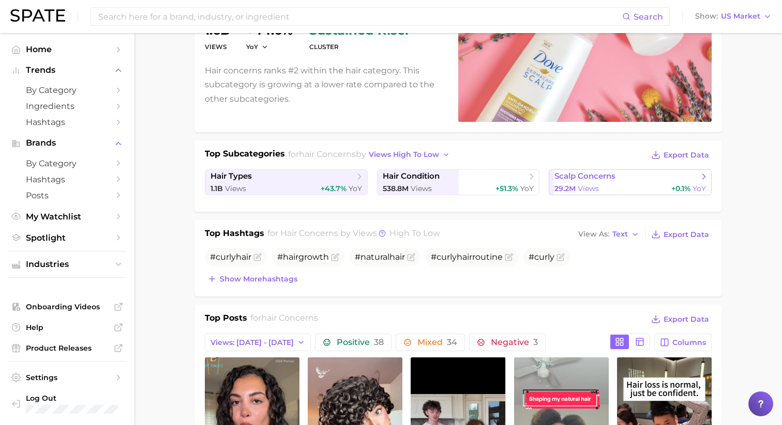
click at [604, 182] on link "scalp concerns 29.2m Views +0.1% YoY" at bounding box center [629, 183] width 163 height 26
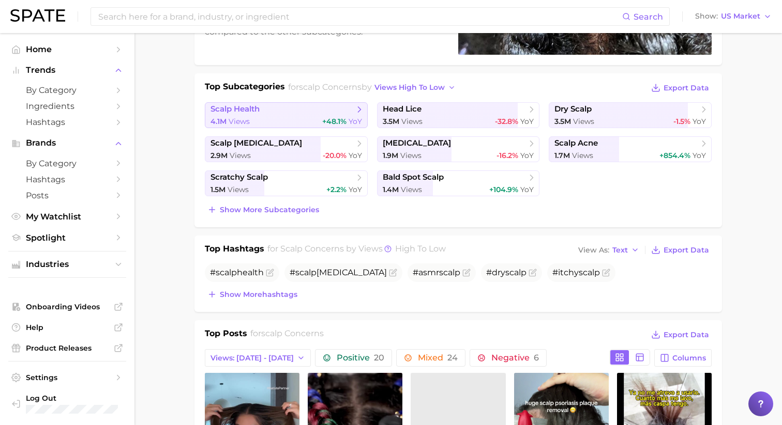
click at [274, 108] on span "scalp health" at bounding box center [282, 109] width 144 height 10
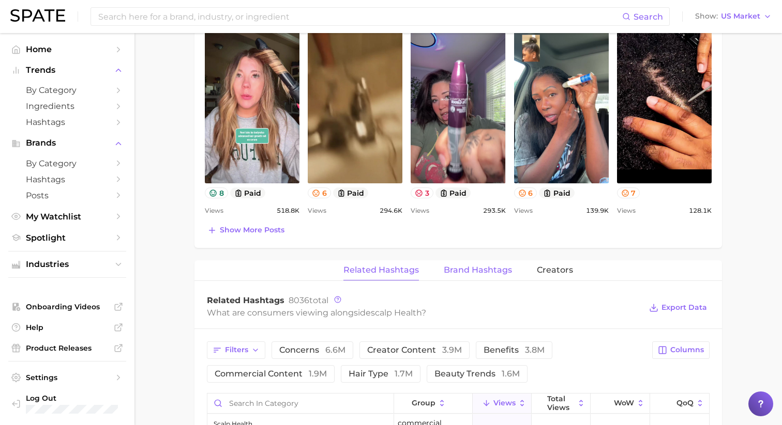
click at [481, 271] on span "Brand Hashtags" at bounding box center [477, 270] width 68 height 9
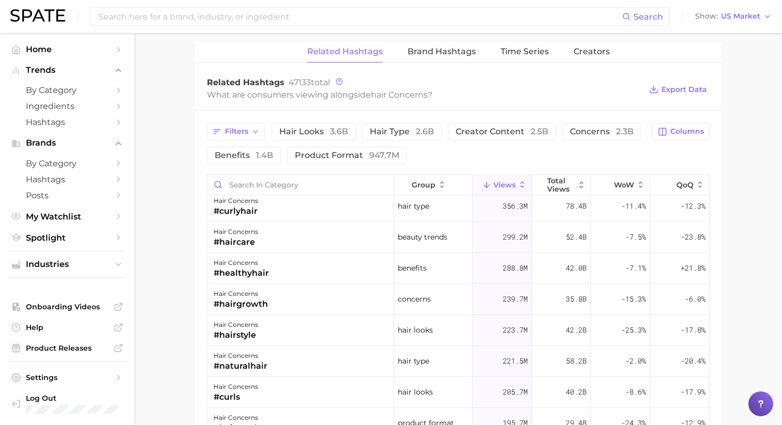
scroll to position [67, 0]
click at [272, 268] on div "hair concerns #healthyhair" at bounding box center [300, 268] width 187 height 31
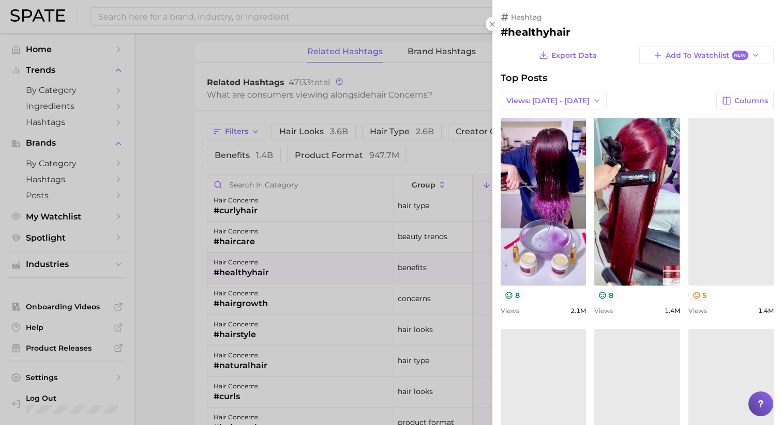
scroll to position [0, 0]
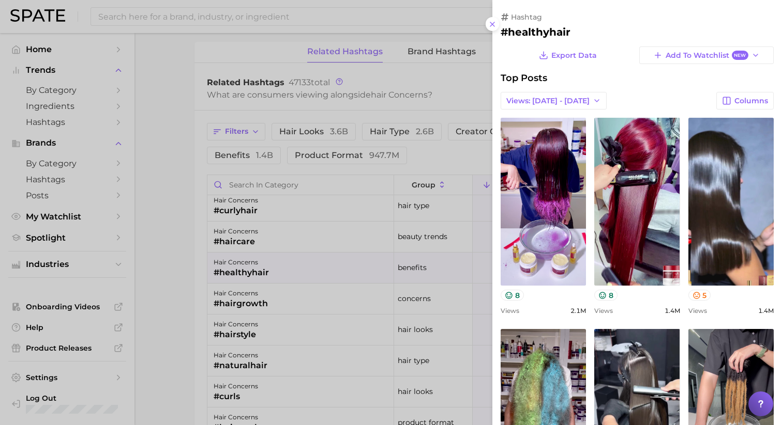
click at [272, 268] on div at bounding box center [391, 212] width 782 height 425
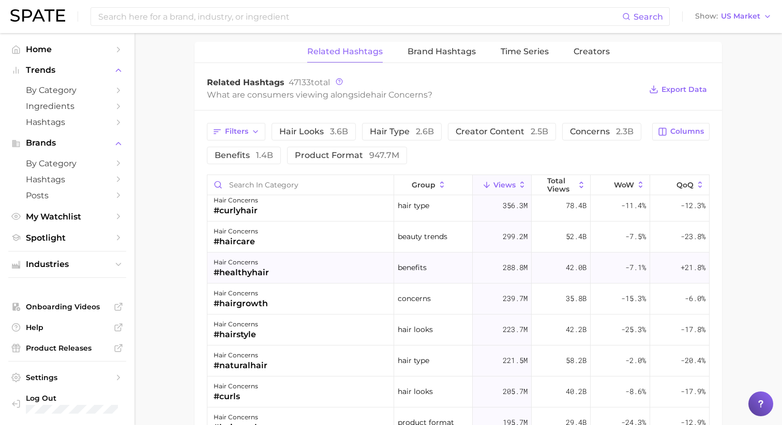
click at [241, 272] on div "#healthyhair" at bounding box center [240, 273] width 55 height 12
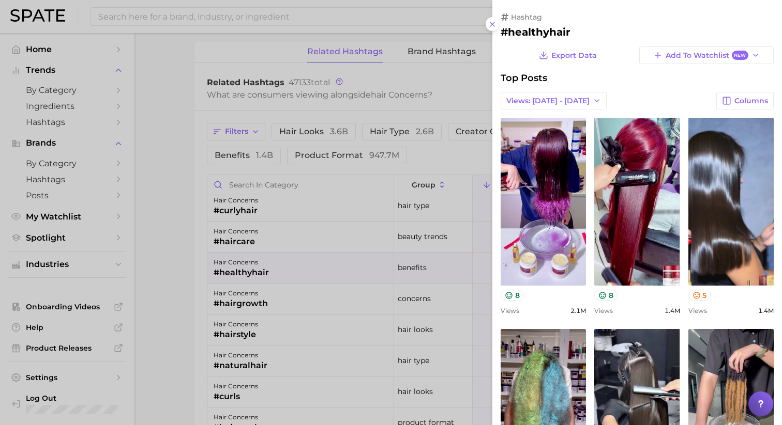
click at [241, 272] on div at bounding box center [391, 212] width 782 height 425
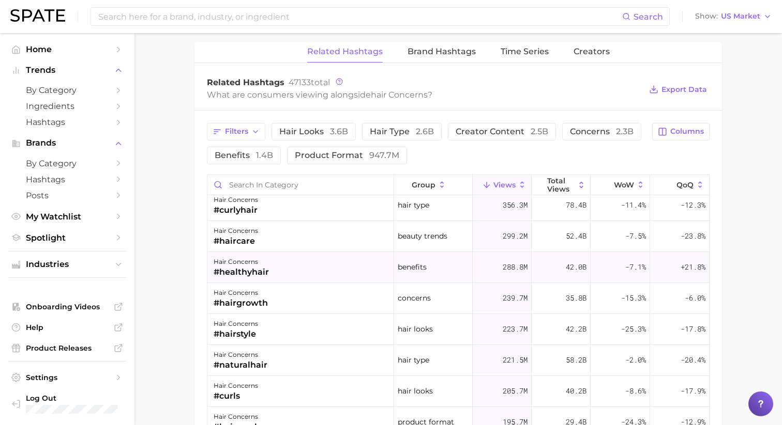
click at [277, 263] on div "hair concerns #healthyhair" at bounding box center [300, 267] width 187 height 31
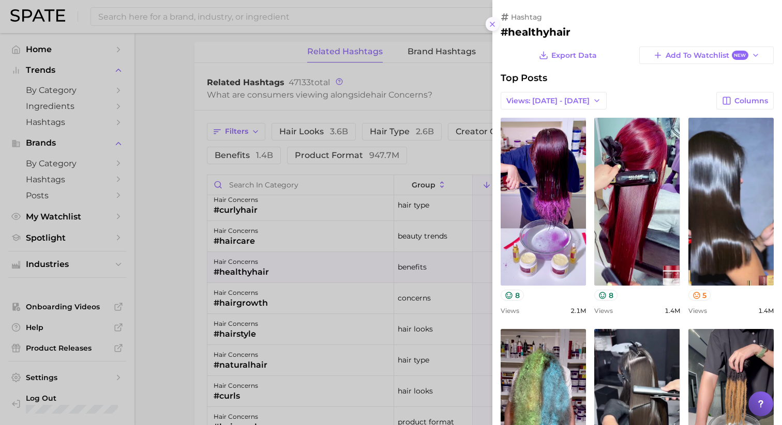
click at [494, 24] on icon at bounding box center [492, 24] width 8 height 8
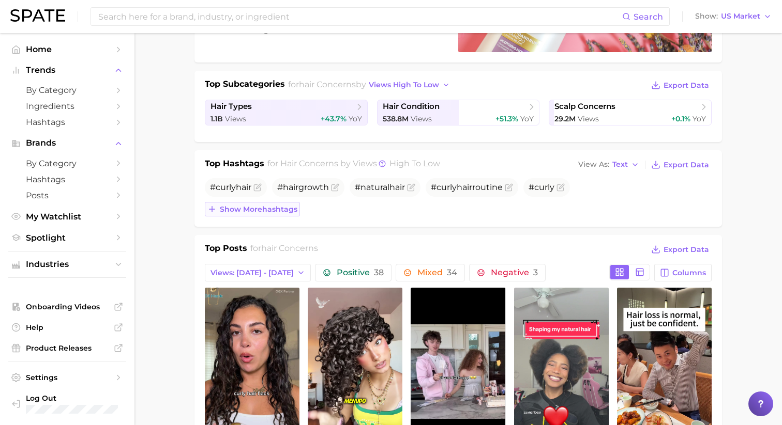
click at [278, 211] on span "Show more hashtags" at bounding box center [259, 209] width 78 height 9
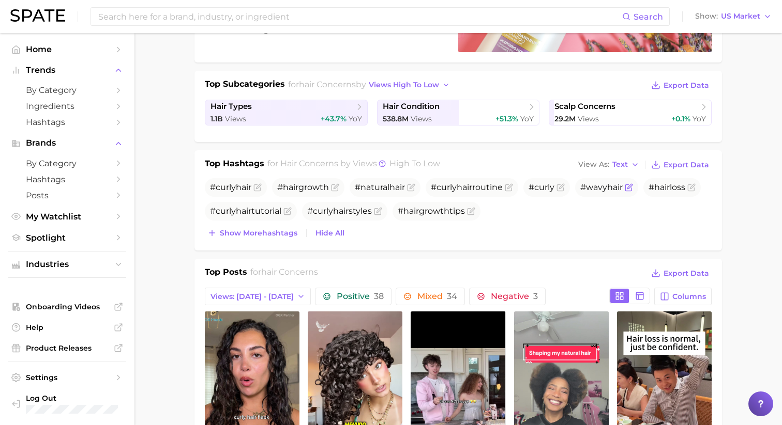
click at [610, 187] on span "hair" at bounding box center [615, 187] width 16 height 10
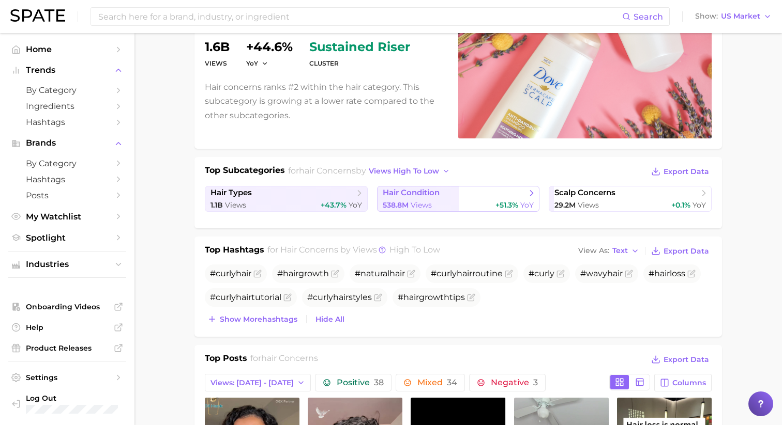
click at [531, 192] on icon at bounding box center [531, 193] width 10 height 10
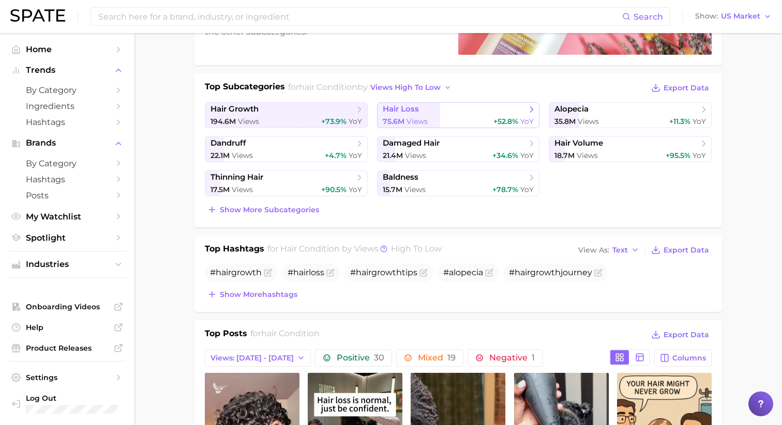
click at [481, 116] on link "hair loss 75.6m Views +52.8% YoY" at bounding box center [458, 115] width 163 height 26
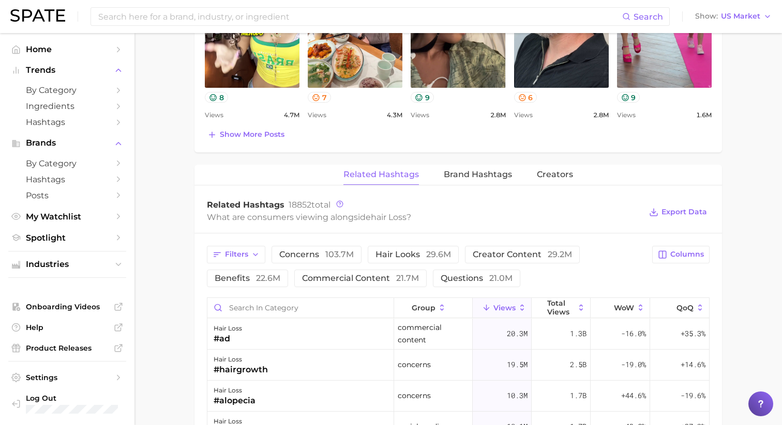
scroll to position [643, 0]
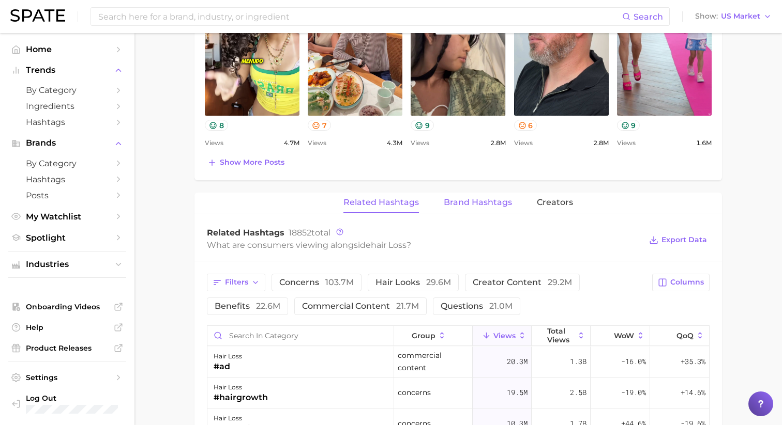
click at [493, 208] on button "Brand Hashtags" at bounding box center [477, 203] width 68 height 20
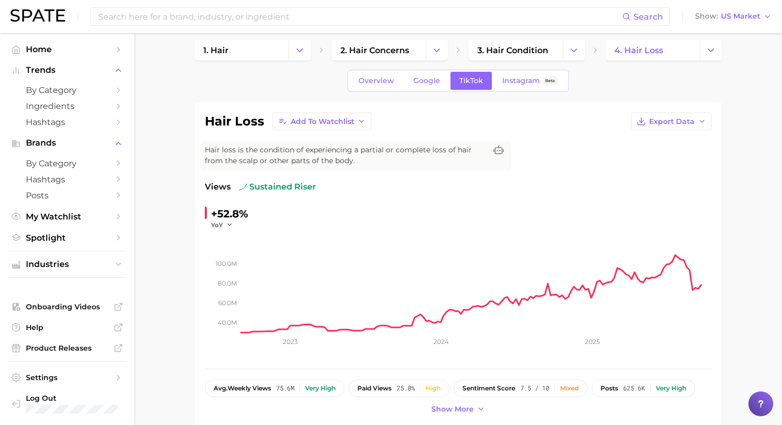
scroll to position [0, 0]
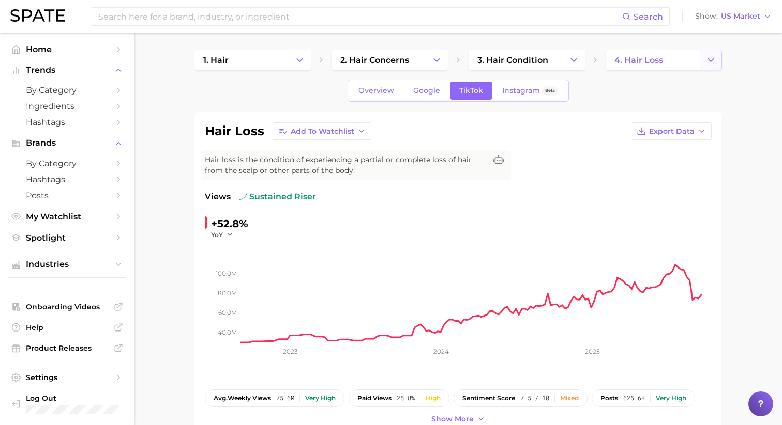
click at [700, 57] on button "Change Category" at bounding box center [710, 60] width 22 height 21
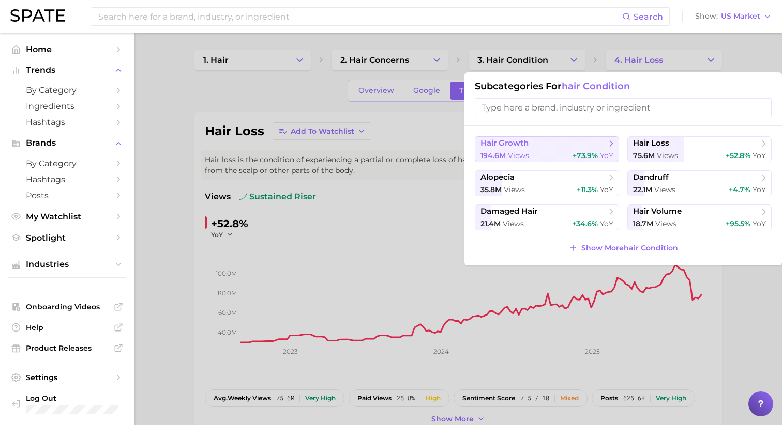
click at [531, 157] on div "194.6m views +73.9% YoY" at bounding box center [546, 156] width 133 height 10
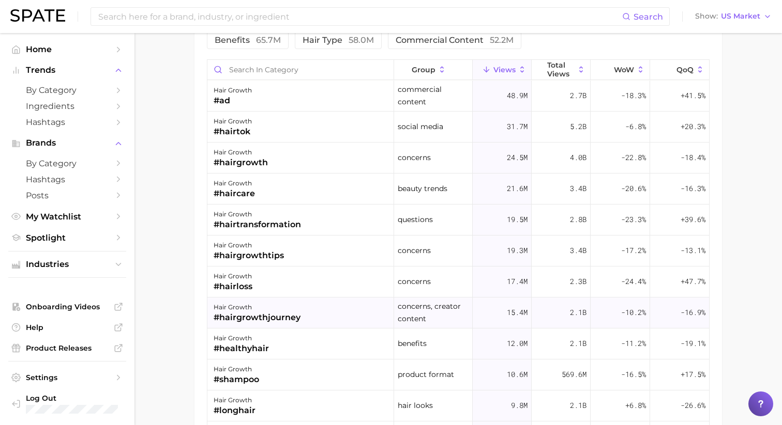
scroll to position [942, 0]
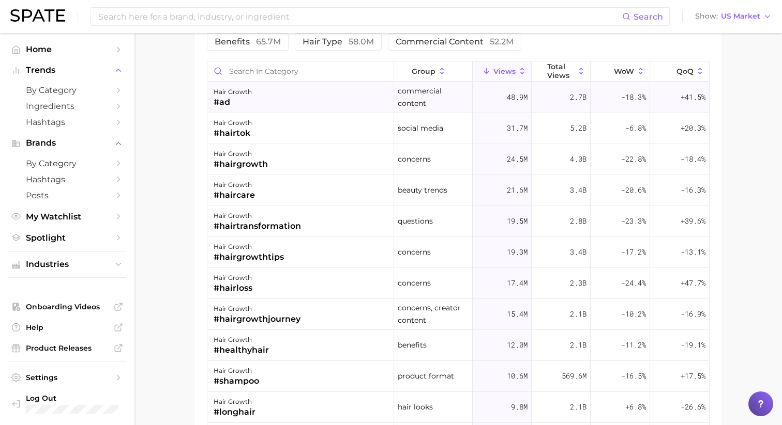
click at [313, 108] on div "hair growth #ad" at bounding box center [300, 97] width 187 height 31
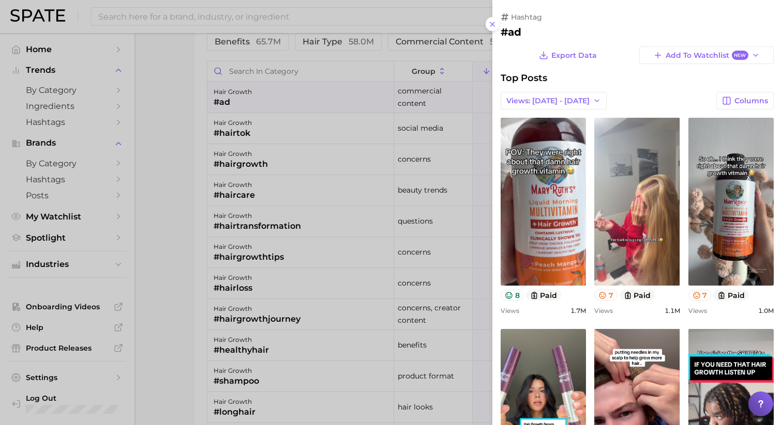
scroll to position [0, 0]
click at [491, 22] on line at bounding box center [492, 24] width 4 height 4
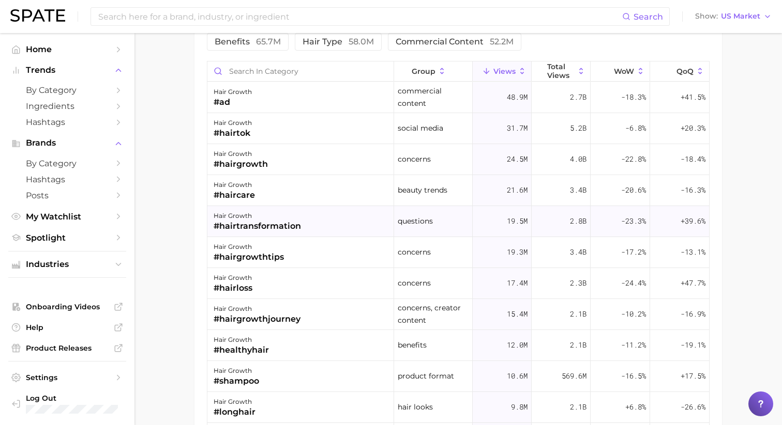
click at [315, 222] on div "hair growth #hairtransformation" at bounding box center [300, 221] width 187 height 31
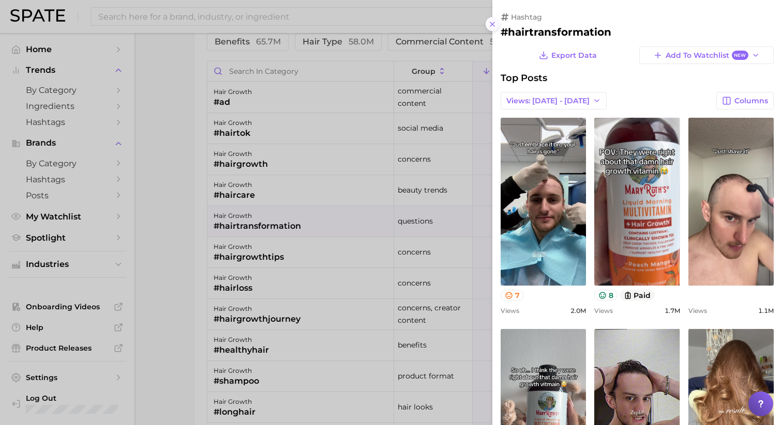
click at [489, 21] on icon at bounding box center [492, 24] width 8 height 8
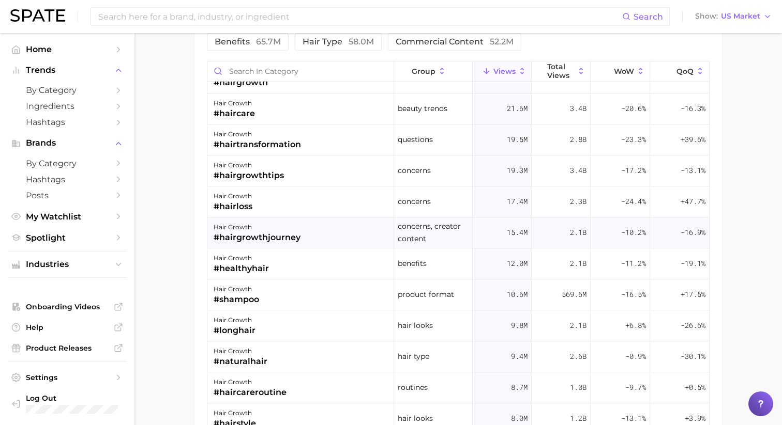
click at [307, 235] on div "hair growth #hairgrowthjourney" at bounding box center [300, 233] width 187 height 31
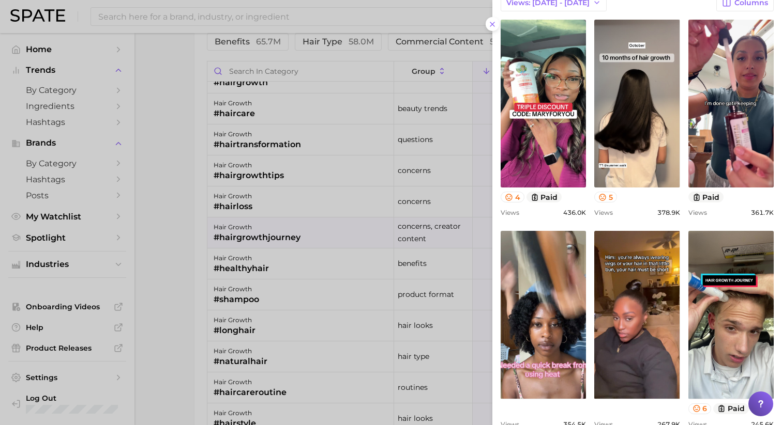
click at [319, 244] on div at bounding box center [391, 212] width 782 height 425
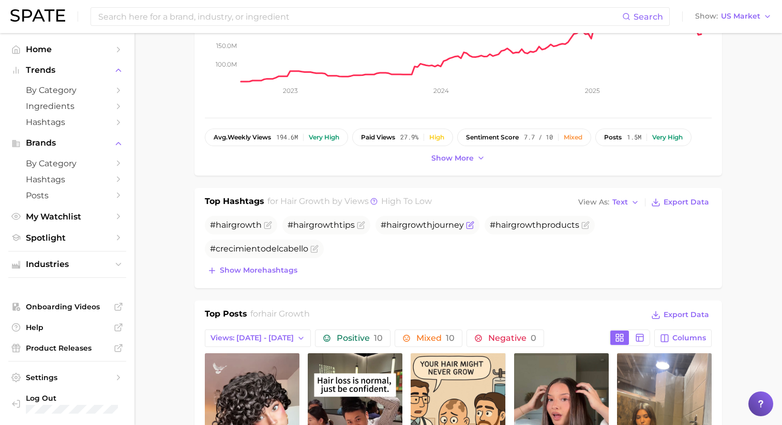
click at [414, 226] on span "growth" at bounding box center [417, 225] width 30 height 10
click at [470, 224] on icon "Flag as miscategorized or irrelevant" at bounding box center [470, 224] width 5 height 5
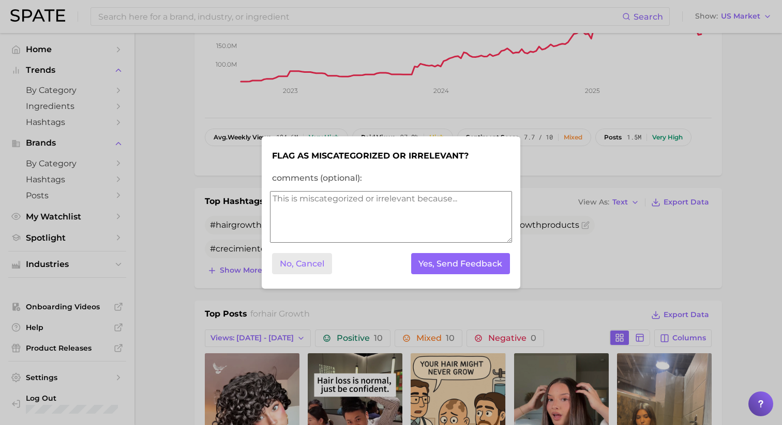
click at [313, 267] on button "No, Cancel" at bounding box center [302, 263] width 60 height 21
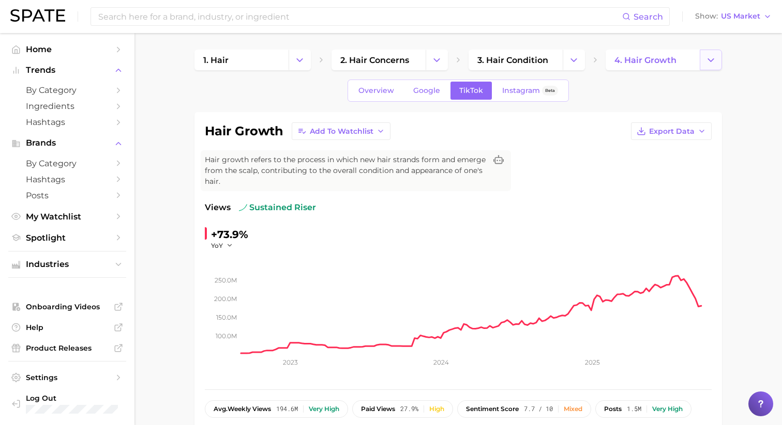
click at [711, 57] on icon "Change Category" at bounding box center [710, 60] width 11 height 11
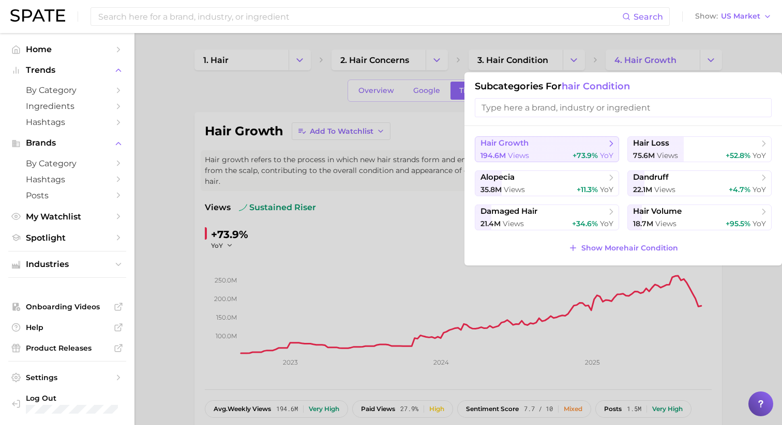
click at [611, 143] on polyline at bounding box center [610, 143] width 3 height 5
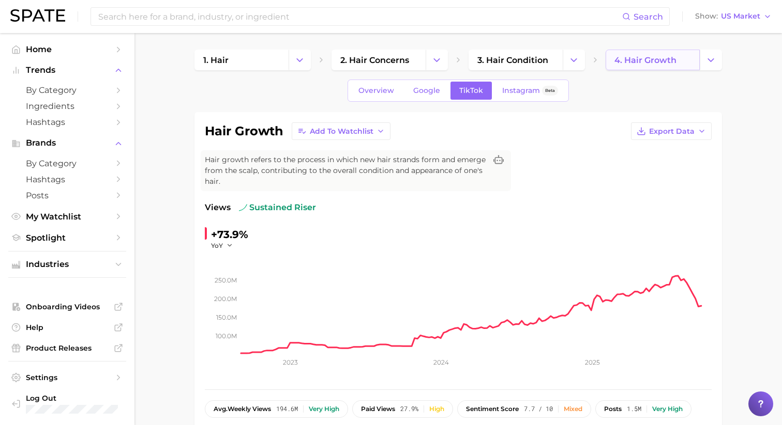
click at [693, 64] on link "4. hair growth" at bounding box center [652, 60] width 94 height 21
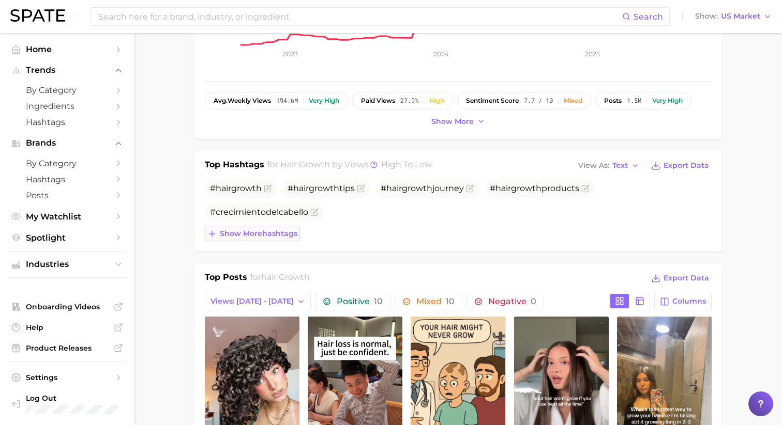
click at [243, 234] on span "Show more hashtags" at bounding box center [259, 233] width 78 height 9
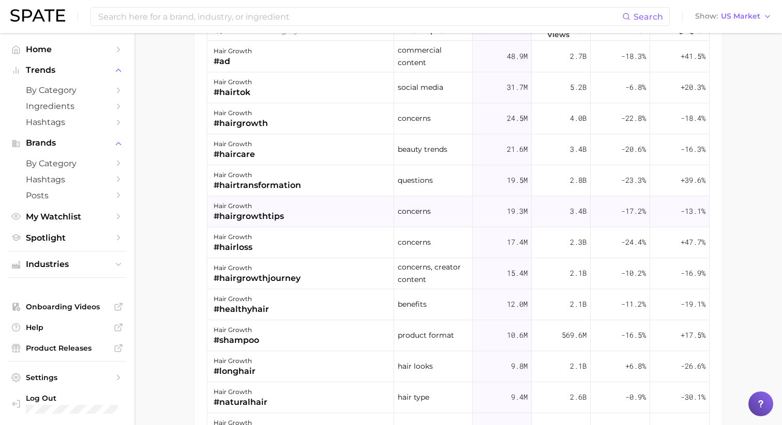
click at [301, 218] on div "hair growth #hairgrowthtips" at bounding box center [300, 211] width 187 height 31
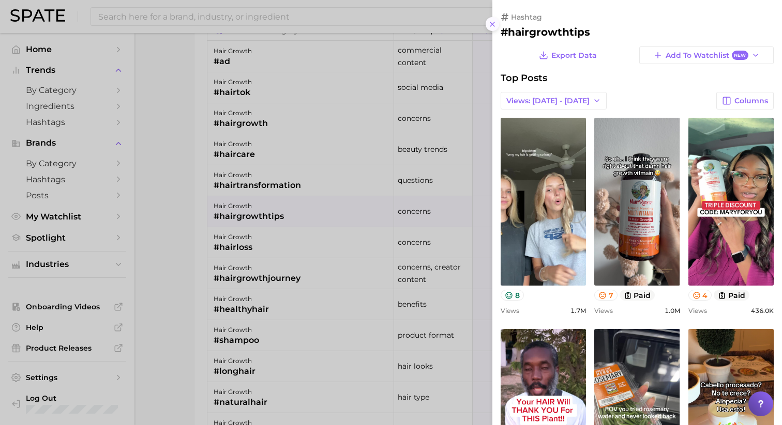
click at [494, 23] on icon at bounding box center [492, 24] width 8 height 8
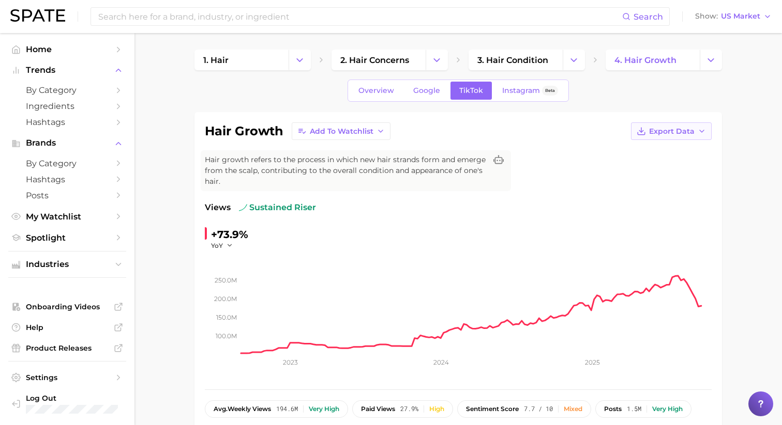
click at [685, 134] on span "Export Data" at bounding box center [671, 131] width 45 height 9
click at [671, 173] on span "Time Series Image" at bounding box center [649, 169] width 69 height 9
click at [703, 61] on button "Change Category" at bounding box center [710, 60] width 22 height 21
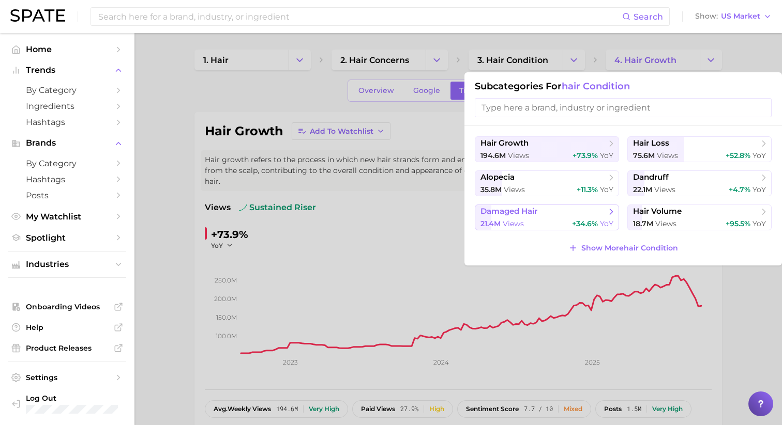
click at [543, 220] on div "21.4m views +34.6% YoY" at bounding box center [546, 224] width 133 height 10
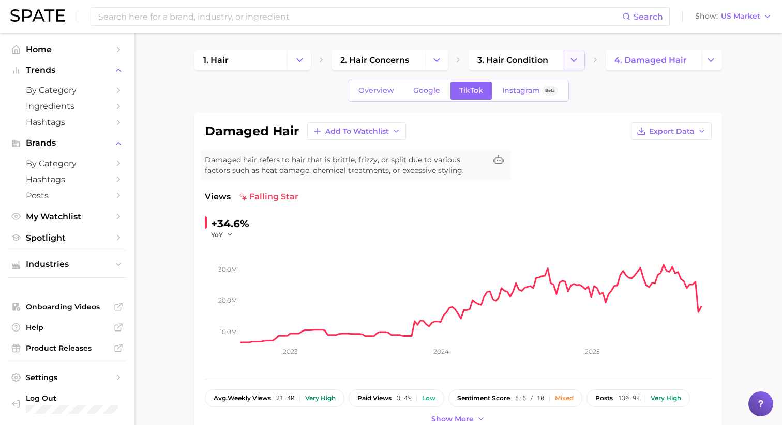
click at [579, 60] on button "Change Category" at bounding box center [573, 60] width 22 height 21
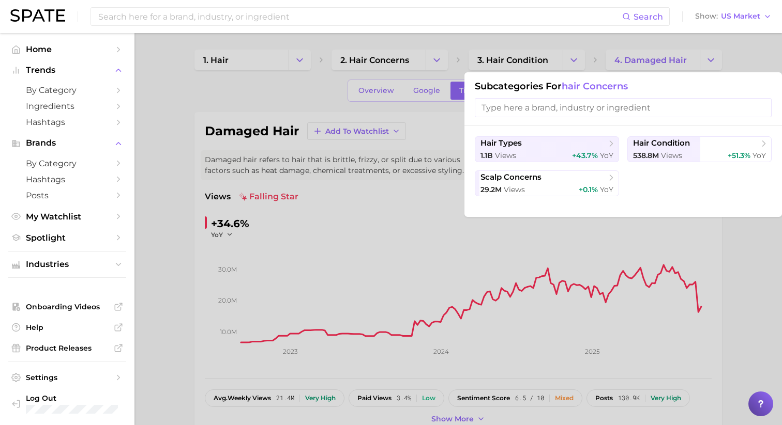
click at [722, 255] on div at bounding box center [391, 212] width 782 height 425
